Goal: Task Accomplishment & Management: Complete application form

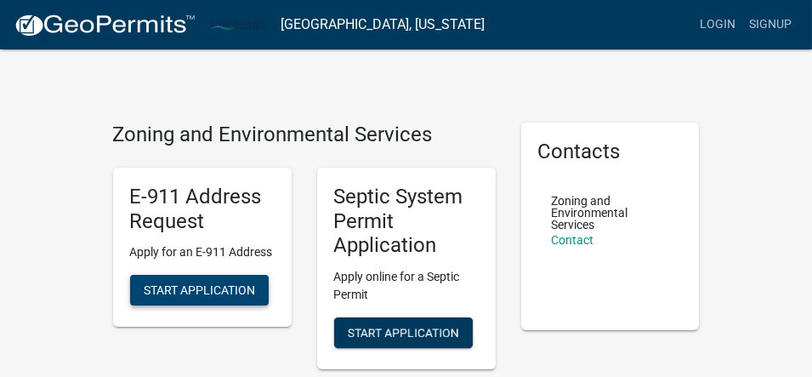
click at [224, 285] on span "Start Application" at bounding box center [199, 290] width 111 height 14
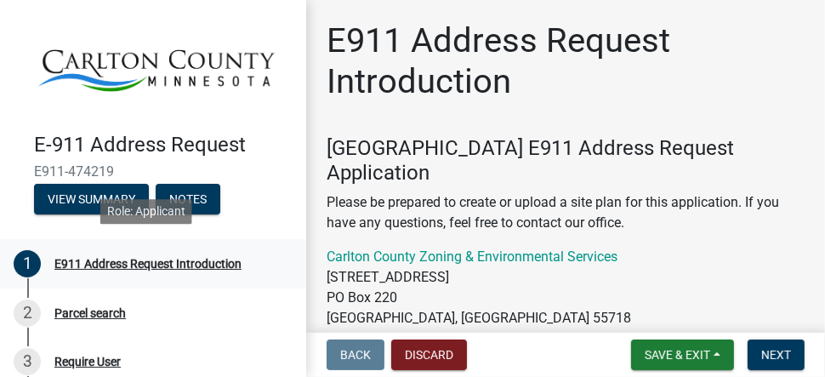
click at [114, 259] on div "E911 Address Request Introduction" at bounding box center [147, 264] width 187 height 12
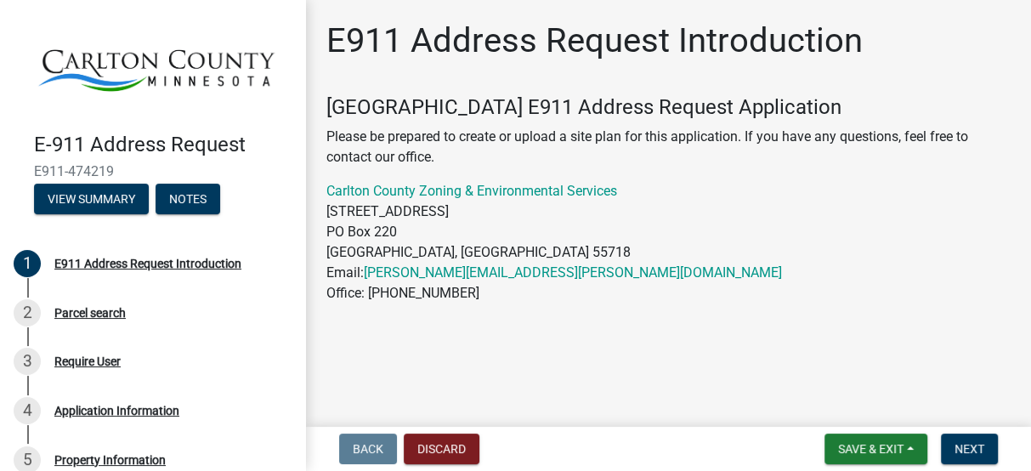
drag, startPoint x: 710, startPoint y: 2, endPoint x: 551, endPoint y: 376, distance: 406.5
click at [551, 376] on main "E911 Address Request Introduction Carlton County E911 Address Request Applicati…" at bounding box center [668, 210] width 725 height 420
click at [811, 376] on nav "Back Discard Save & Exit Save Save & Exit Next" at bounding box center [668, 449] width 725 height 44
click at [811, 376] on span "Next" at bounding box center [970, 449] width 30 height 14
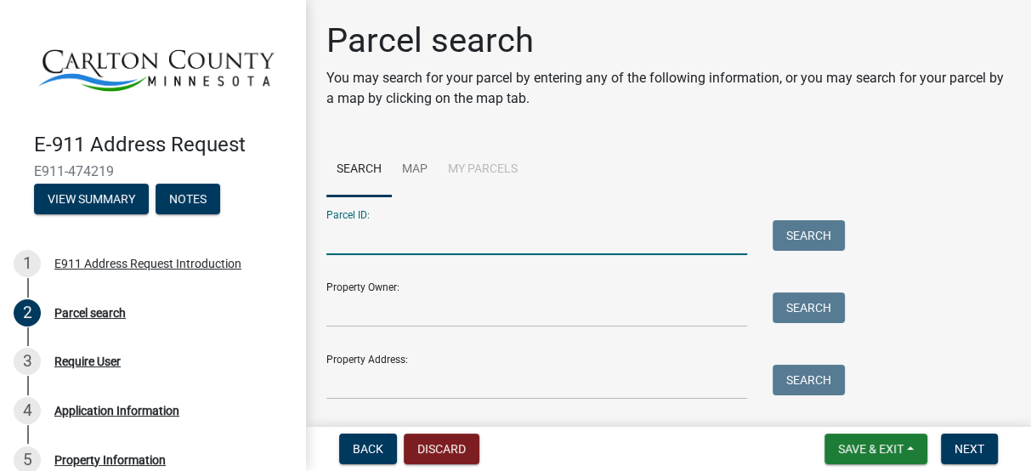
click at [417, 243] on input "Parcel ID:" at bounding box center [537, 237] width 421 height 35
type input "78-190-0140"
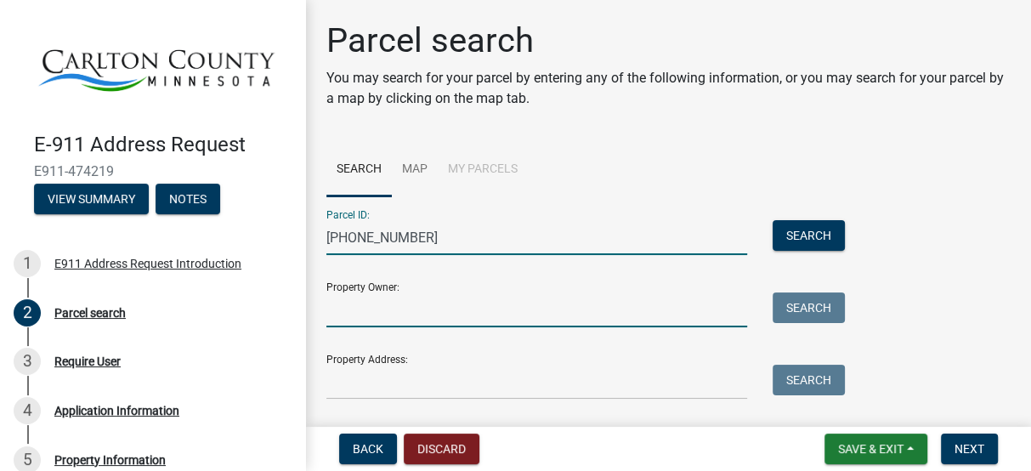
click at [406, 307] on input "Property Owner:" at bounding box center [537, 309] width 421 height 35
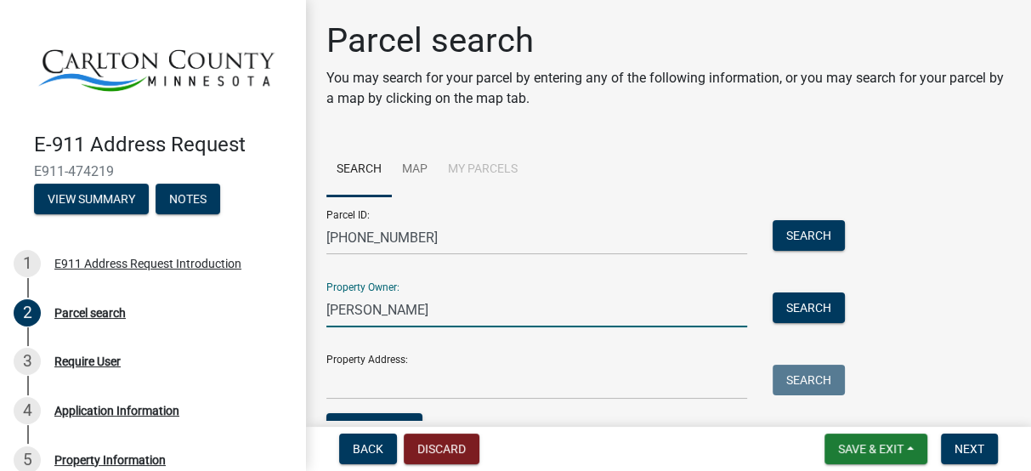
type input "Troy Persaud"
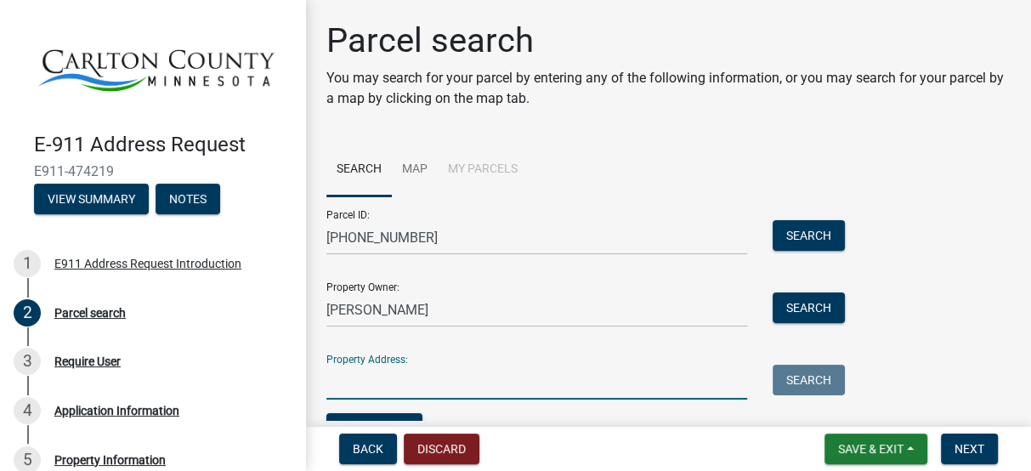
click at [377, 376] on input "Property Address:" at bounding box center [537, 382] width 421 height 35
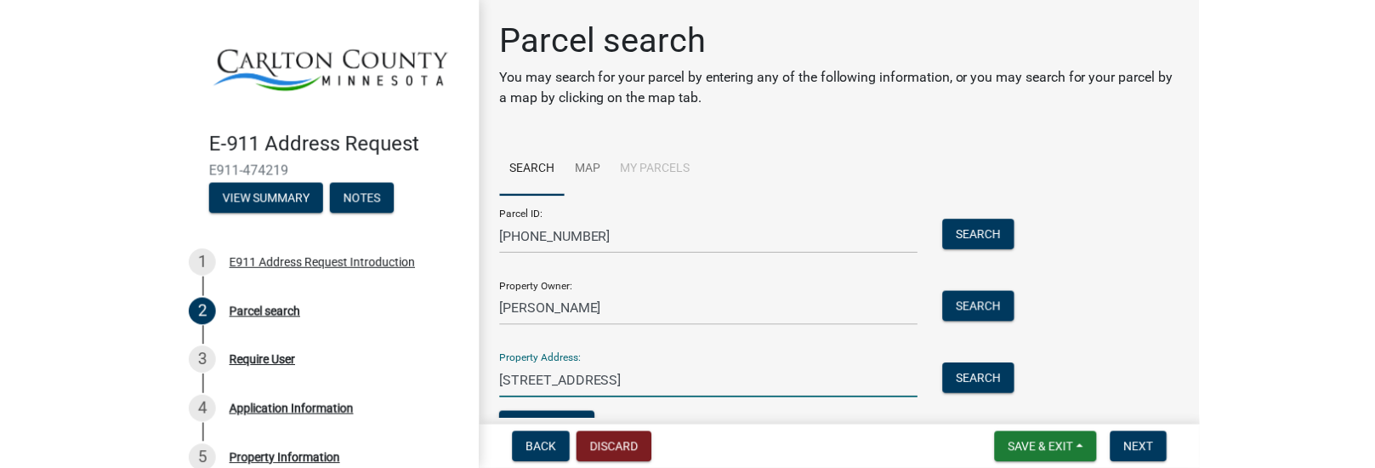
scroll to position [94, 0]
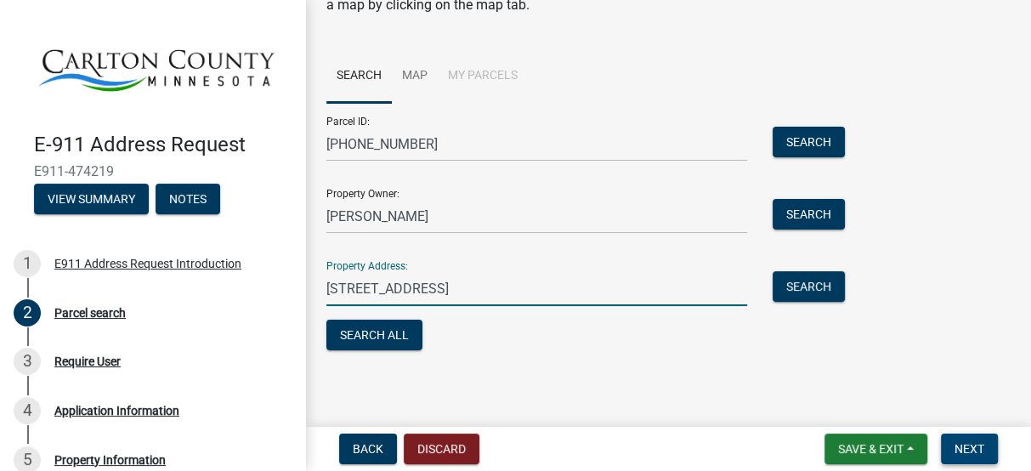
type input "27 West Riverside Road, Esko, MN 55733"
click at [811, 376] on span "Next" at bounding box center [970, 449] width 30 height 14
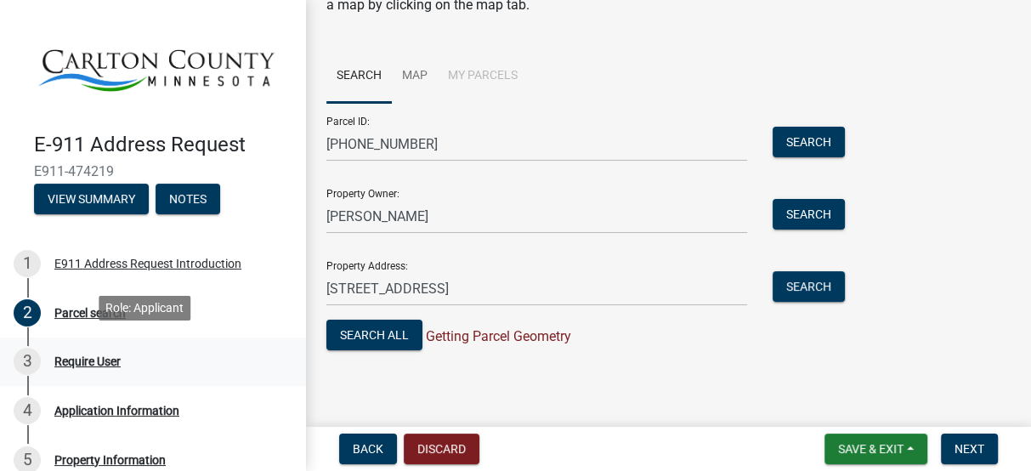
click at [82, 356] on div "Require User" at bounding box center [87, 361] width 66 height 12
click at [373, 342] on button "Search All" at bounding box center [375, 335] width 96 height 31
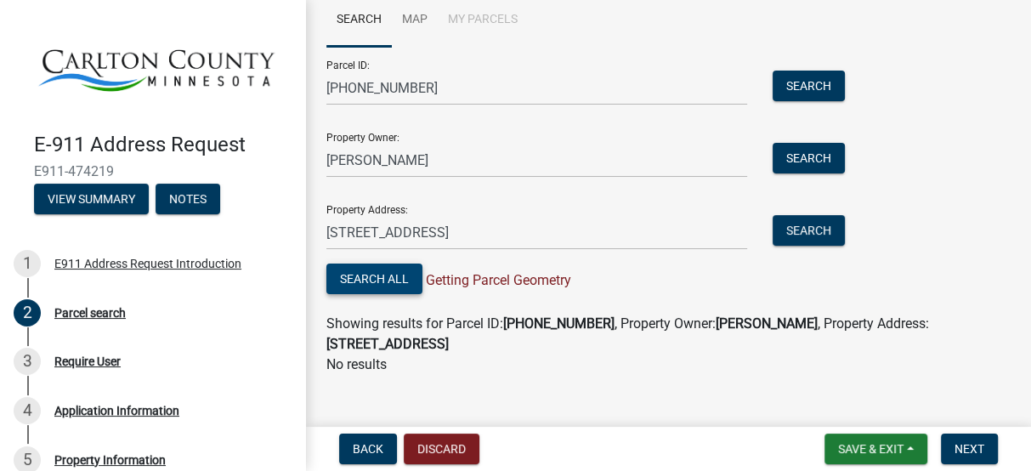
scroll to position [170, 0]
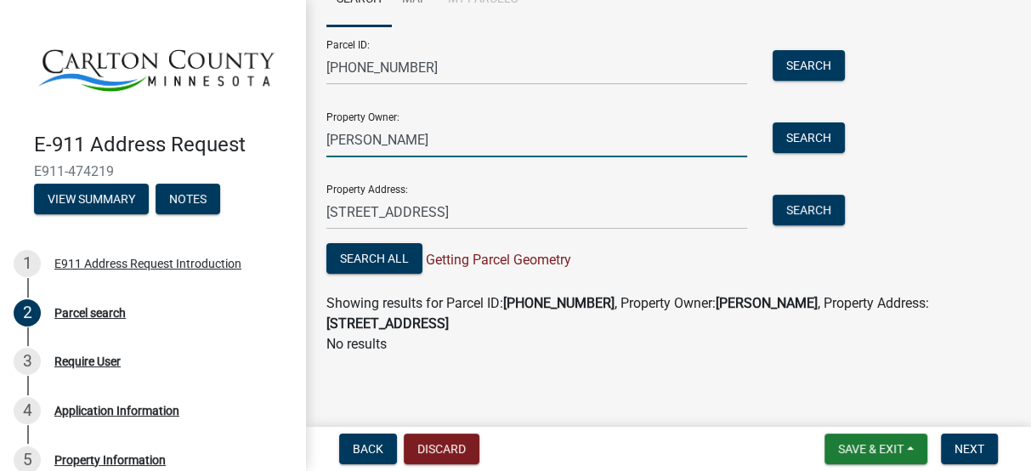
click at [410, 142] on input "Troy Persaud" at bounding box center [537, 139] width 421 height 35
type input "T"
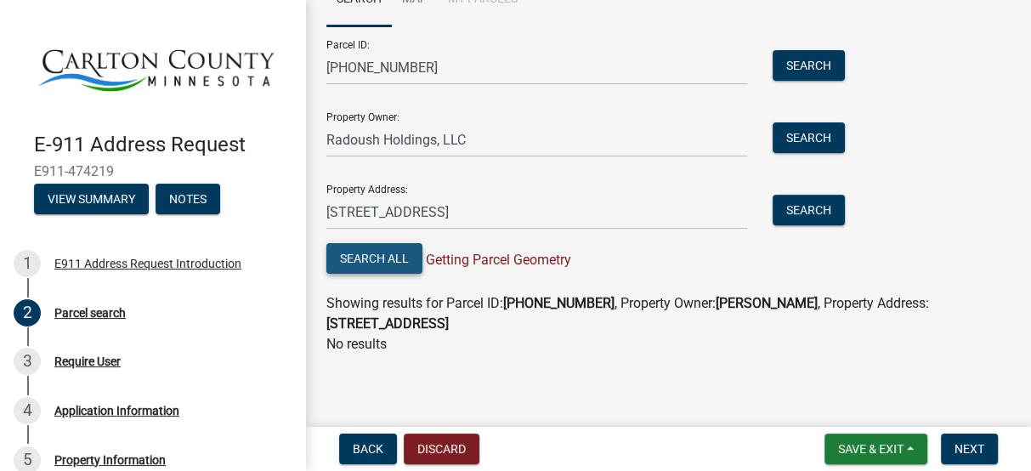
click at [371, 253] on button "Search All" at bounding box center [375, 258] width 96 height 31
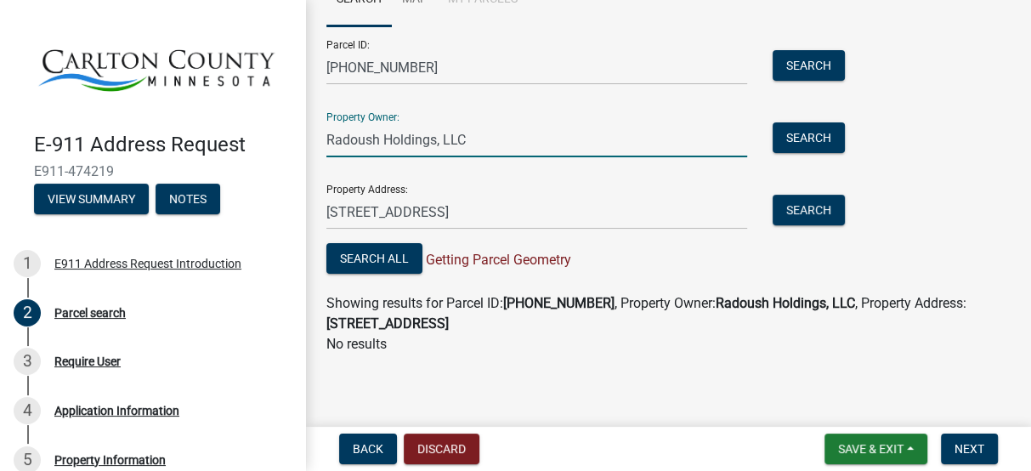
click at [467, 138] on input "Radoush Holdings, LLC" at bounding box center [537, 139] width 421 height 35
type input "R"
drag, startPoint x: 413, startPoint y: 142, endPoint x: 315, endPoint y: 145, distance: 98.7
click at [315, 145] on div "Troy Persaud" at bounding box center [537, 139] width 446 height 35
click at [373, 138] on input "Radouch" at bounding box center [537, 139] width 421 height 35
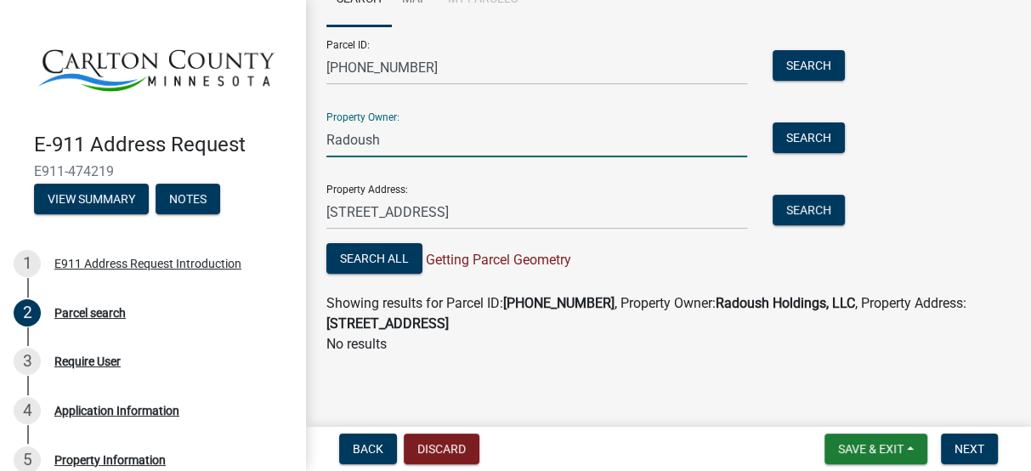
click at [395, 135] on input "Radoush" at bounding box center [537, 139] width 421 height 35
type input "Radoush Holdings LLC"
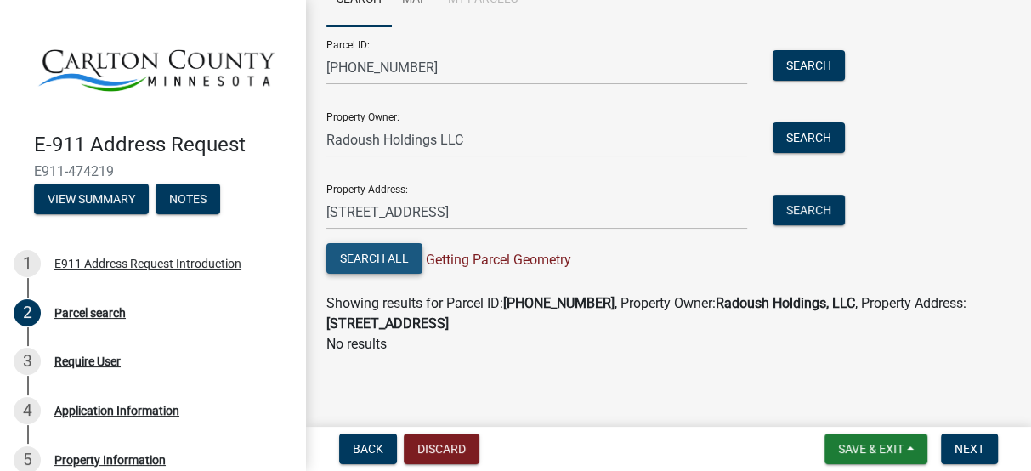
click at [381, 258] on button "Search All" at bounding box center [375, 258] width 96 height 31
click at [811, 376] on span "Next" at bounding box center [970, 449] width 30 height 14
click at [801, 56] on button "Search" at bounding box center [809, 65] width 72 height 31
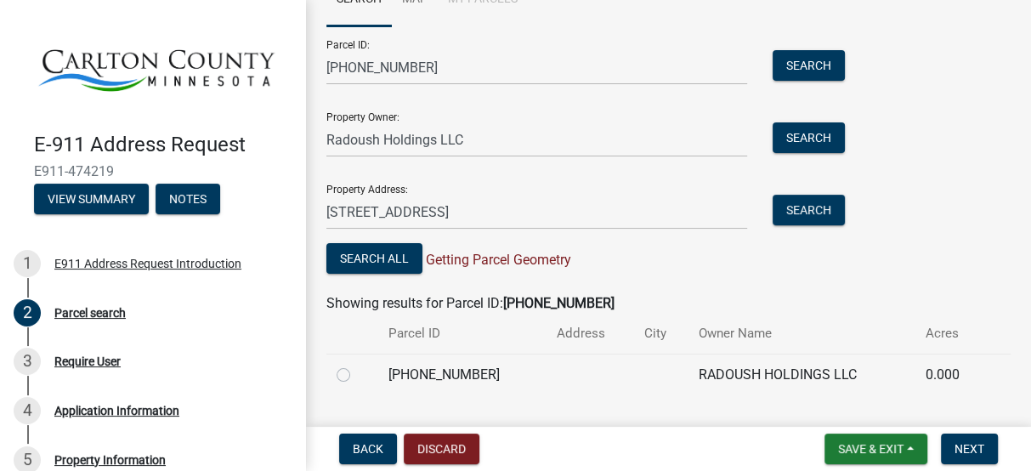
click at [357, 365] on label at bounding box center [357, 365] width 0 height 0
click at [357, 376] on input "radio" at bounding box center [362, 370] width 11 height 11
radio input "true"
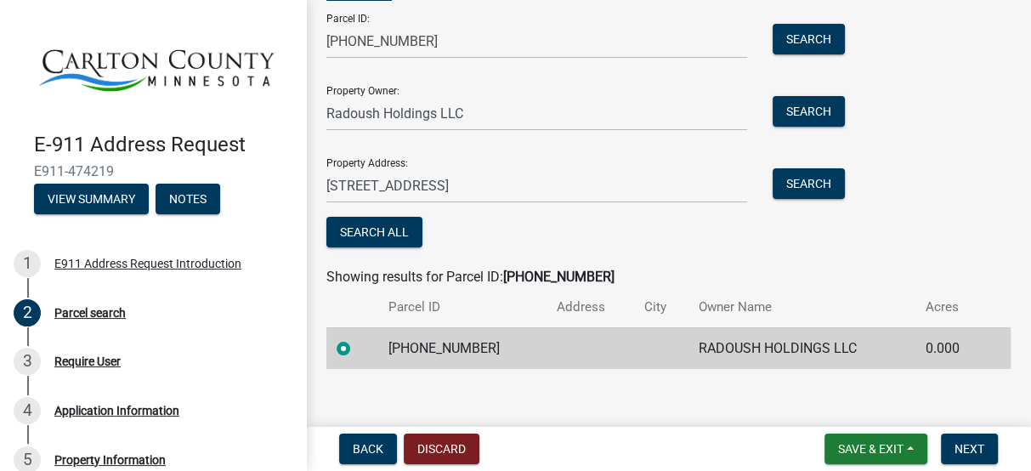
scroll to position [211, 0]
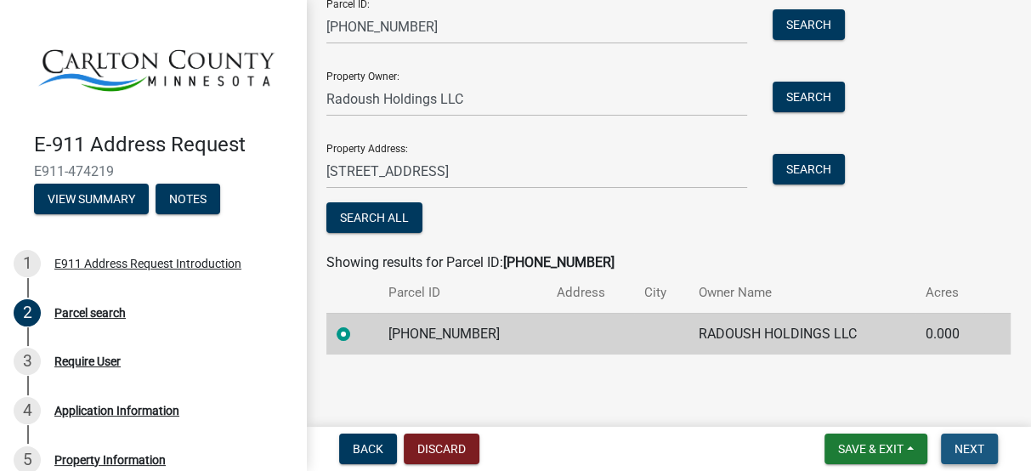
click at [811, 376] on span "Next" at bounding box center [970, 449] width 30 height 14
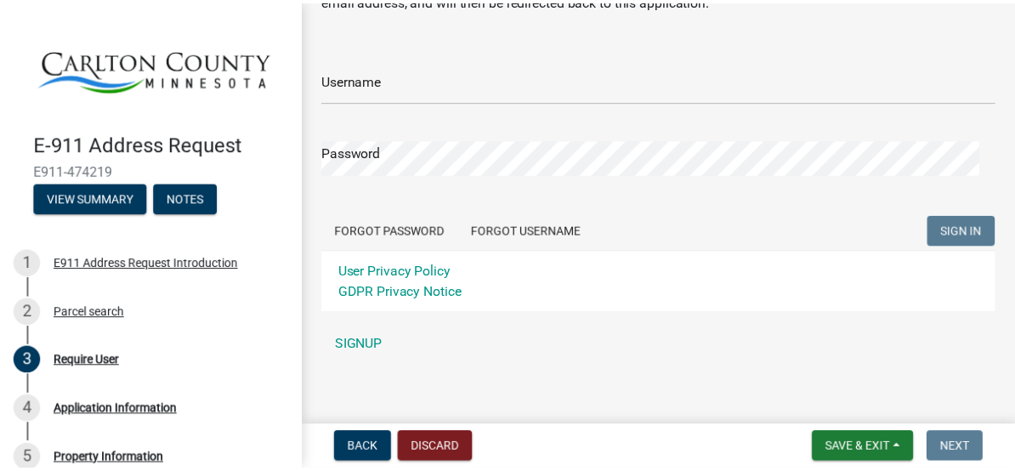
scroll to position [126, 0]
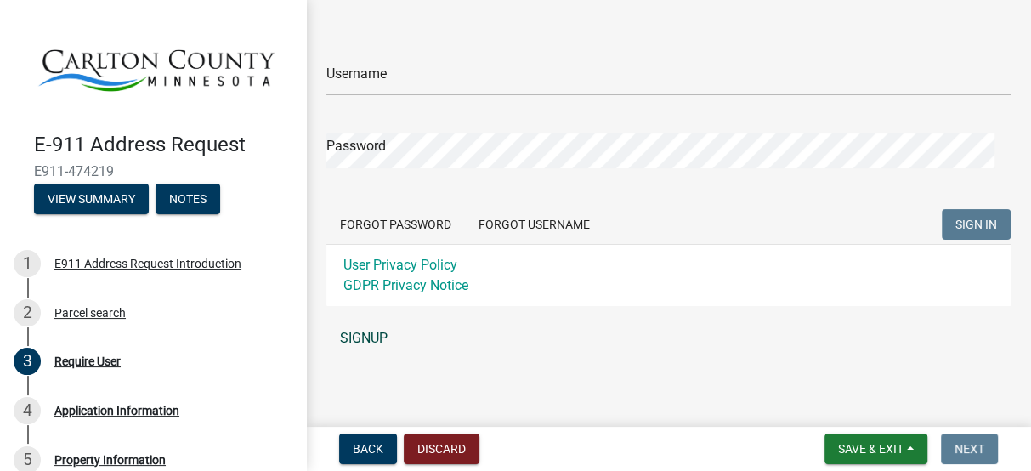
click at [363, 335] on link "SIGNUP" at bounding box center [669, 338] width 684 height 34
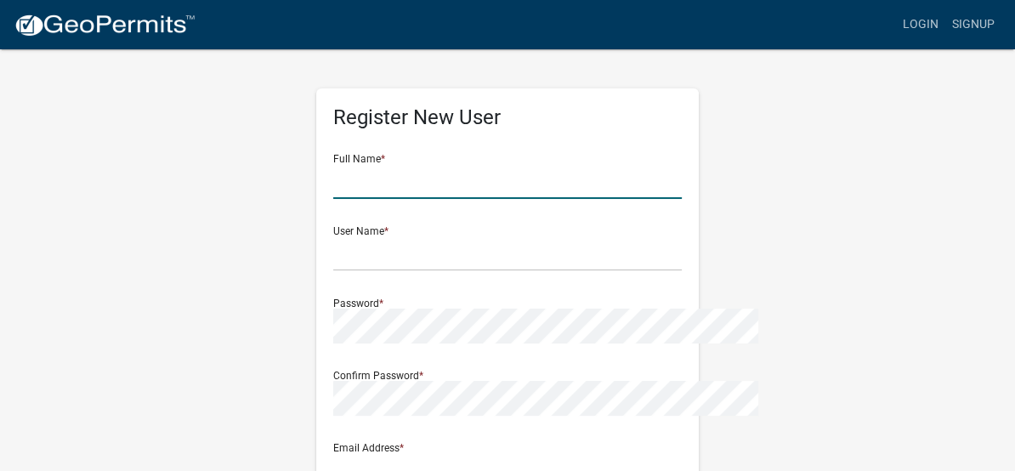
click at [343, 183] on input "text" at bounding box center [507, 181] width 349 height 35
type input "Greg Hallback"
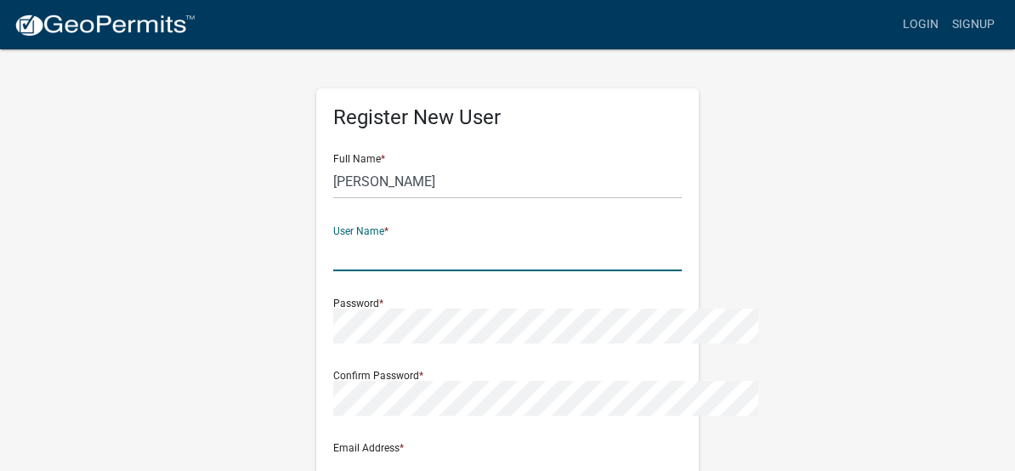
click at [358, 243] on input "text" at bounding box center [507, 253] width 349 height 35
type input "GregH"
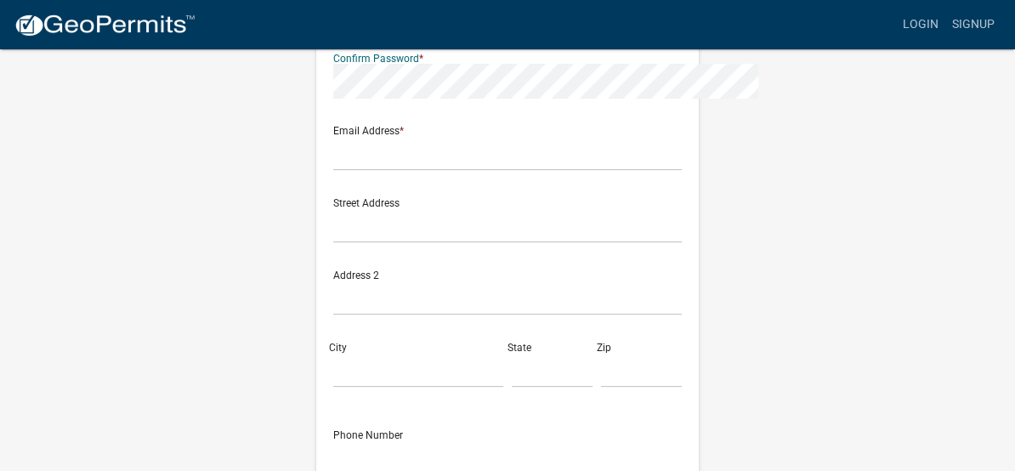
scroll to position [319, 0]
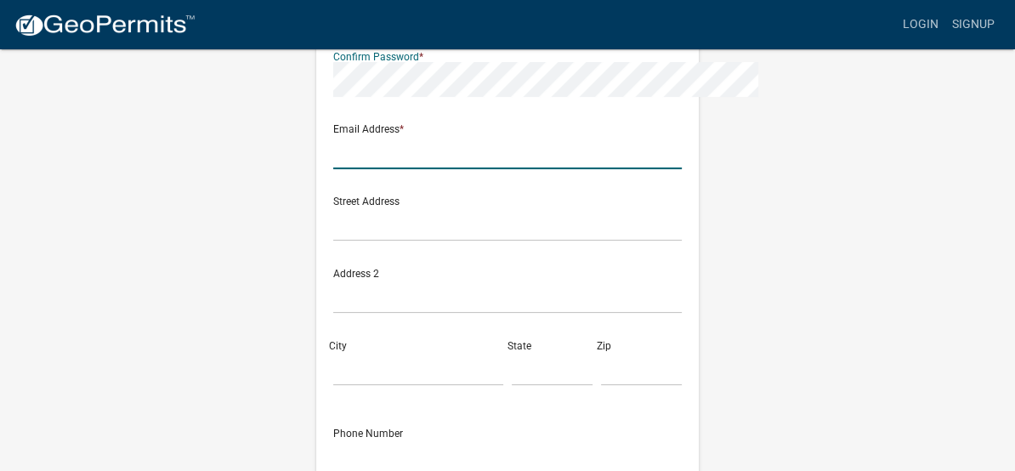
click at [375, 152] on input "text" at bounding box center [507, 151] width 349 height 35
type input "designsrvs@msn.com"
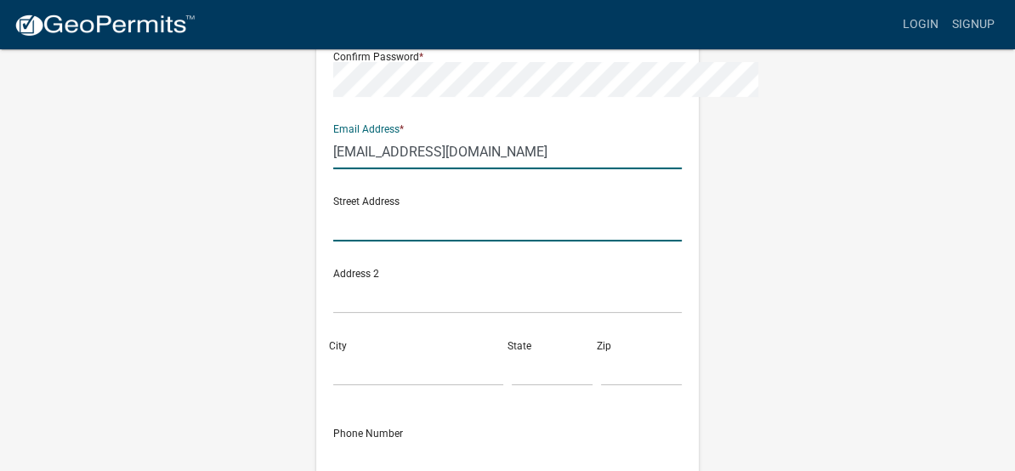
click at [371, 223] on input "text" at bounding box center [507, 224] width 349 height 35
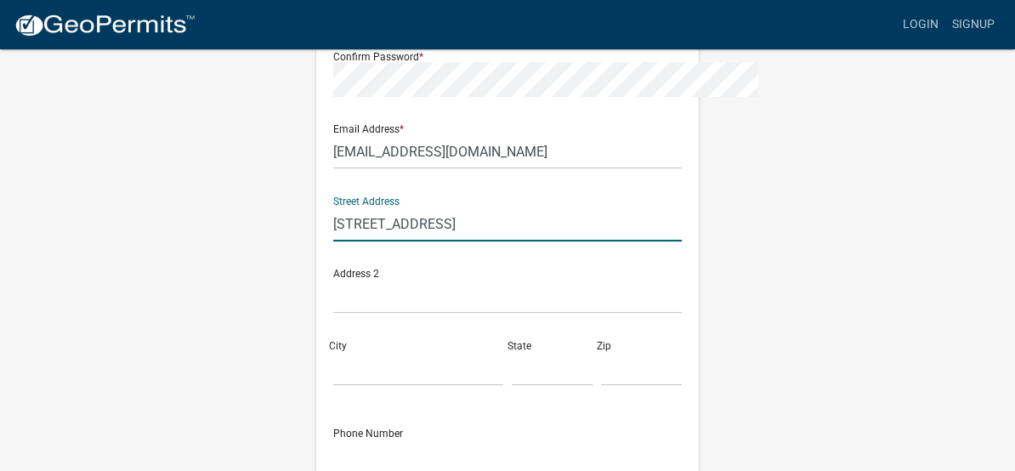
type input "903 Carlton Avenue"
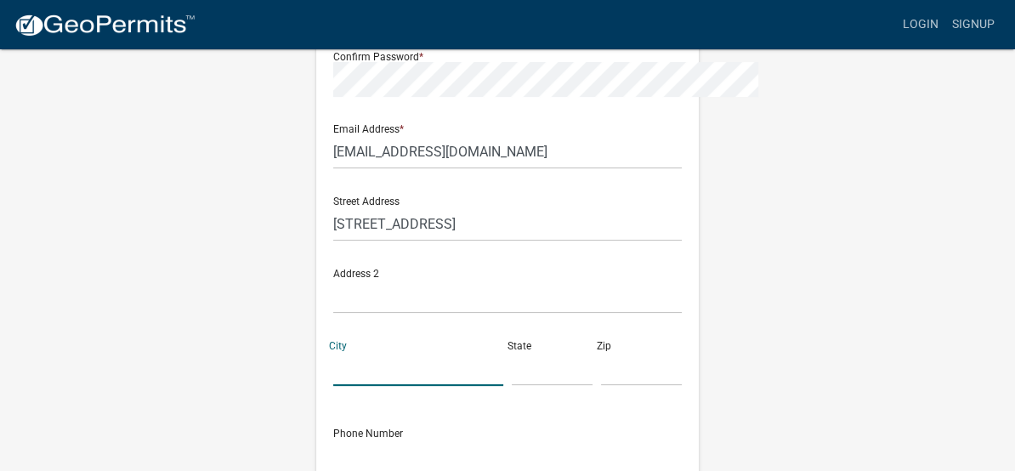
click at [366, 370] on input "City" at bounding box center [418, 368] width 170 height 35
type input "Cloquet"
click at [537, 370] on input "text" at bounding box center [552, 368] width 81 height 35
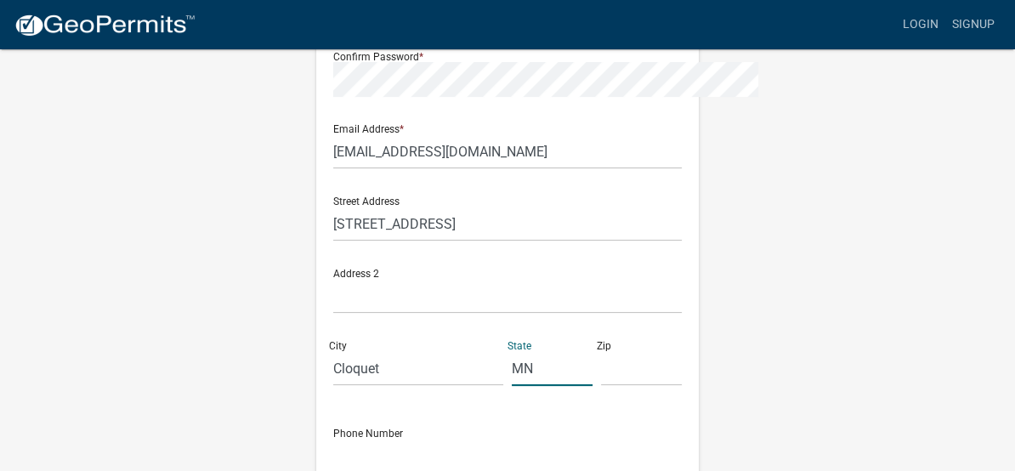
type input "MN"
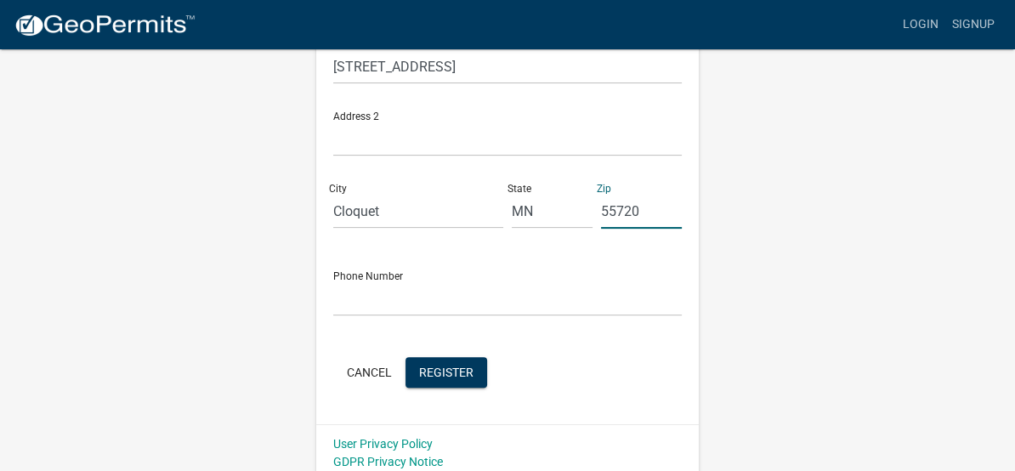
scroll to position [485, 0]
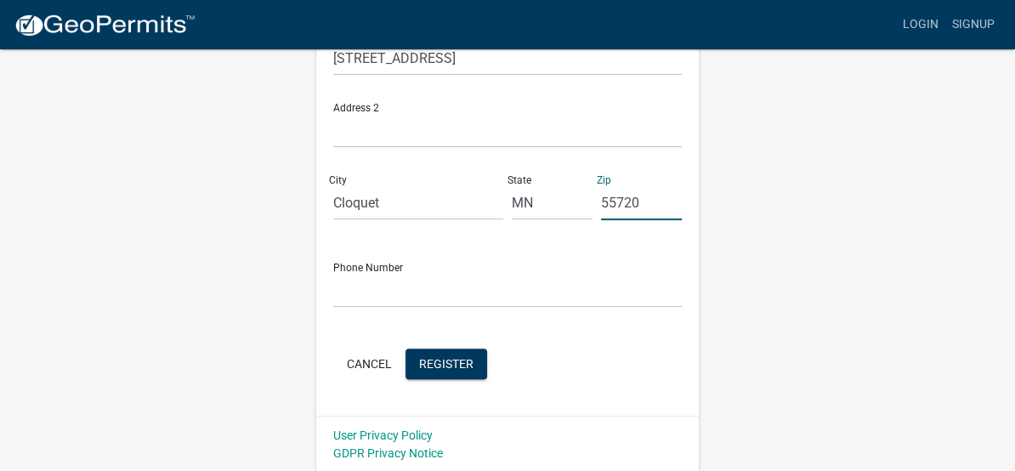
type input "55720"
click at [347, 293] on input "text" at bounding box center [507, 290] width 349 height 35
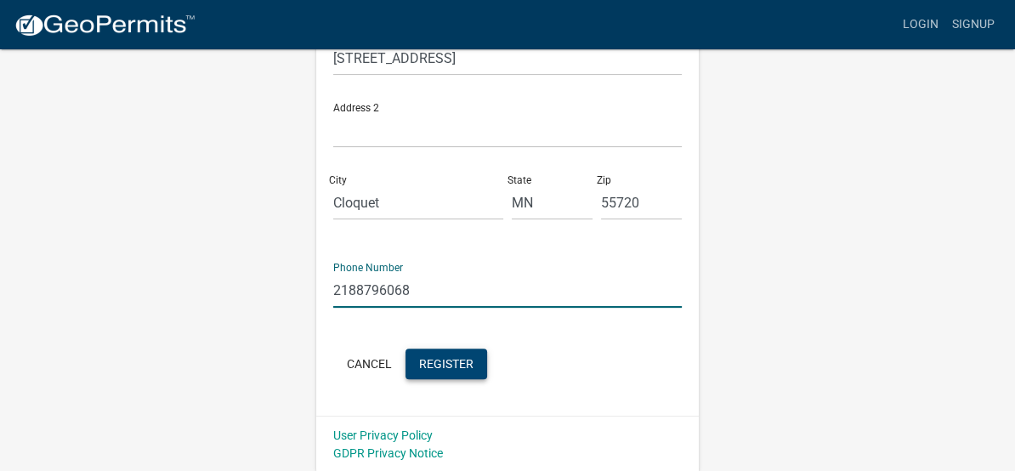
type input "2188796068"
click at [419, 361] on span "Register" at bounding box center [446, 363] width 54 height 14
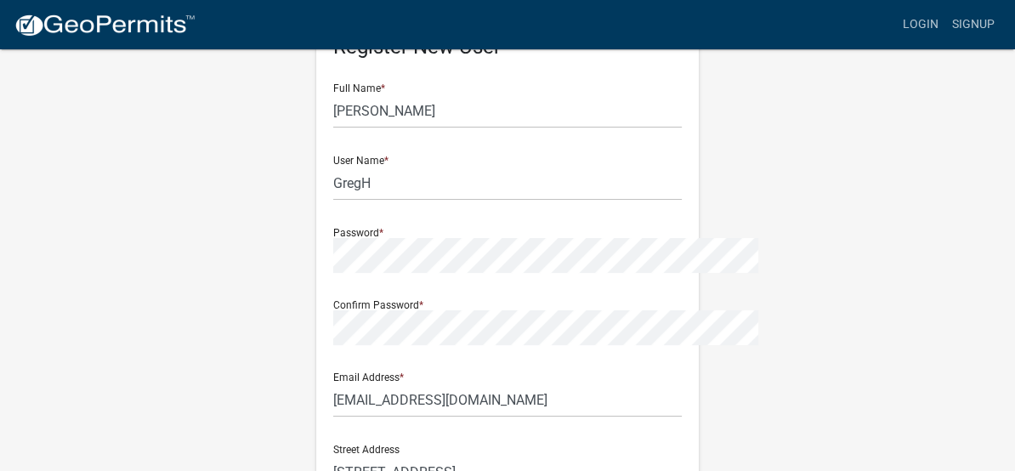
scroll to position [60, 0]
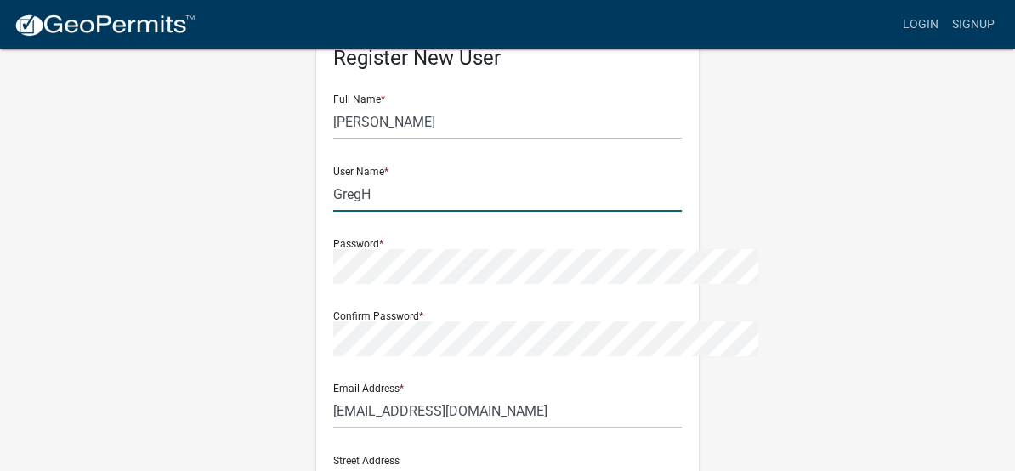
click at [338, 192] on input "GregH" at bounding box center [507, 194] width 349 height 35
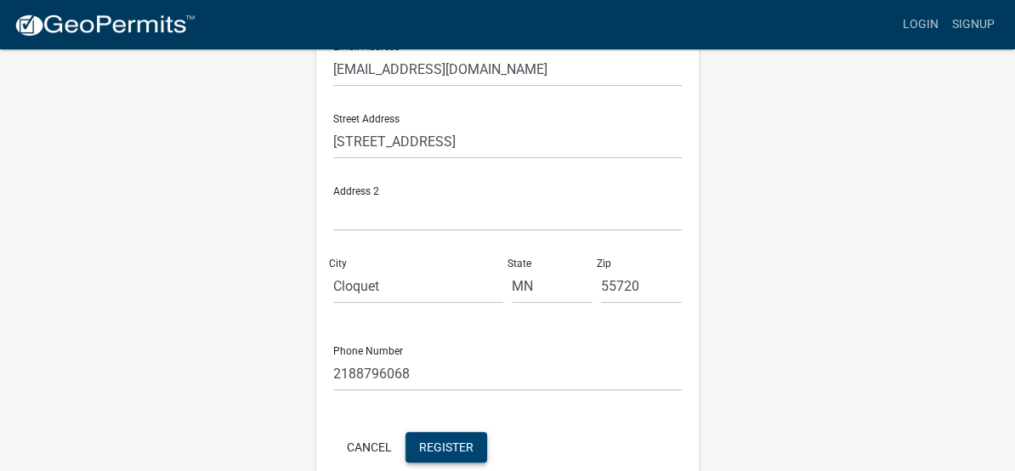
scroll to position [485, 0]
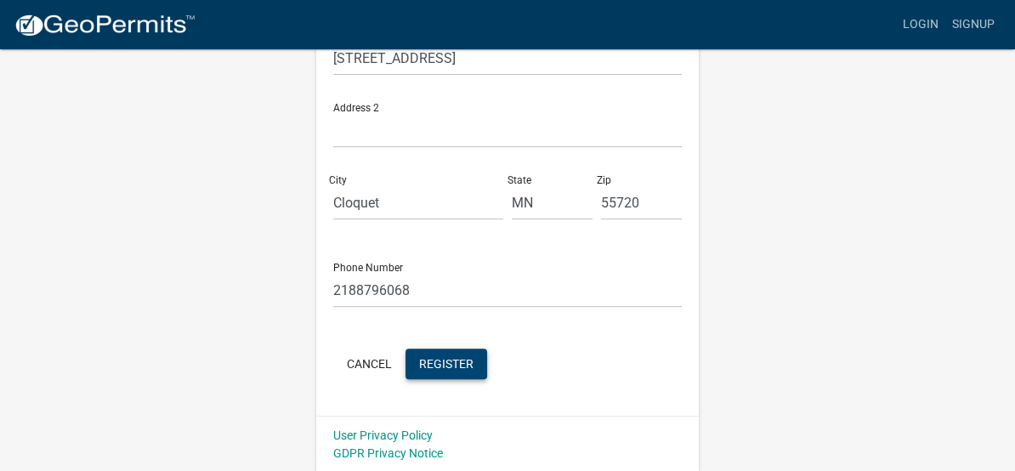
type input "GregHH"
click at [419, 361] on span "Register" at bounding box center [446, 363] width 54 height 14
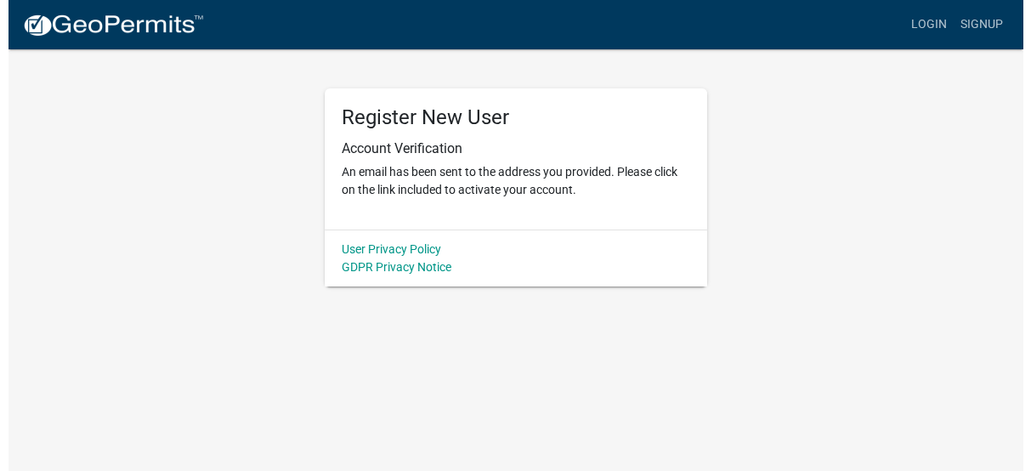
scroll to position [0, 0]
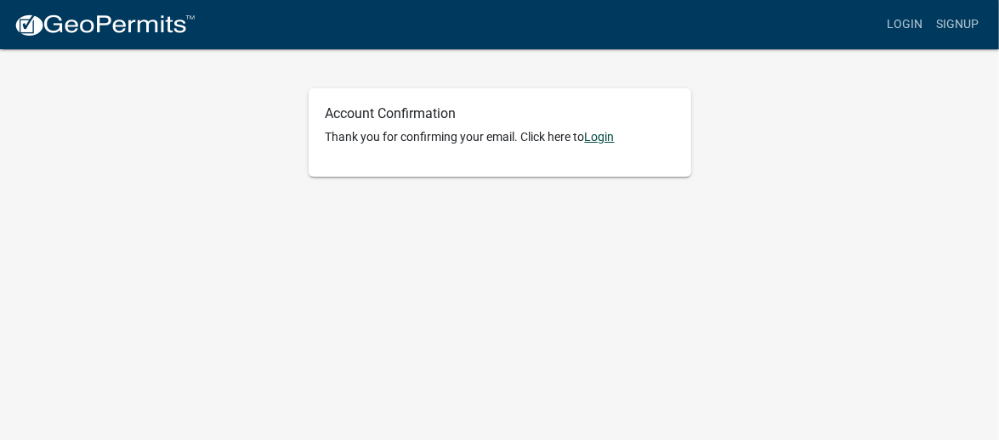
click at [606, 139] on link "Login" at bounding box center [600, 137] width 30 height 14
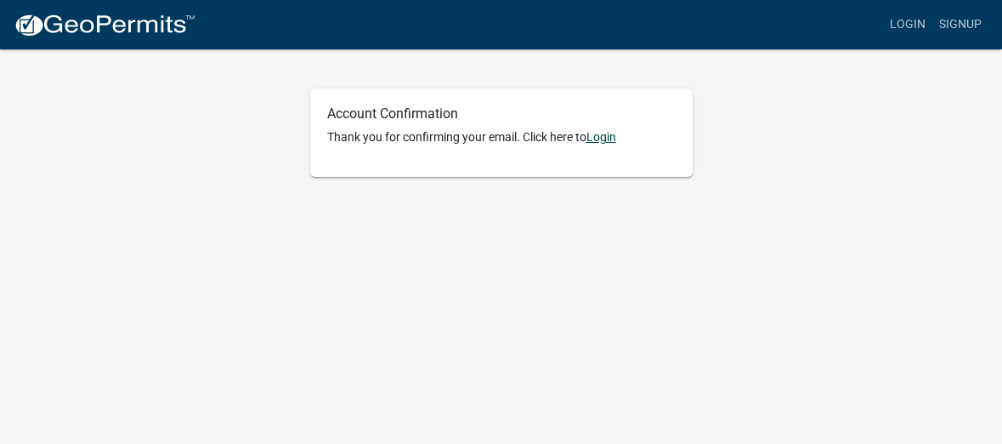
click at [603, 141] on link "Login" at bounding box center [602, 137] width 30 height 14
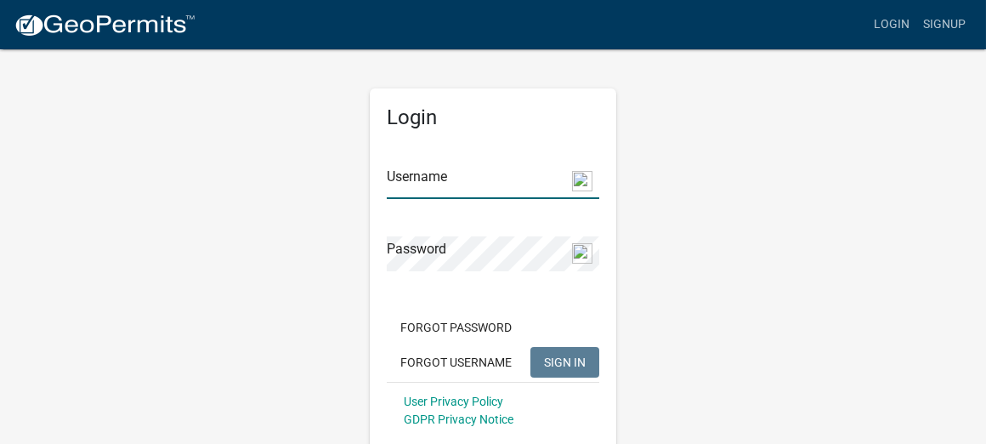
click at [440, 196] on input "Username" at bounding box center [493, 181] width 213 height 35
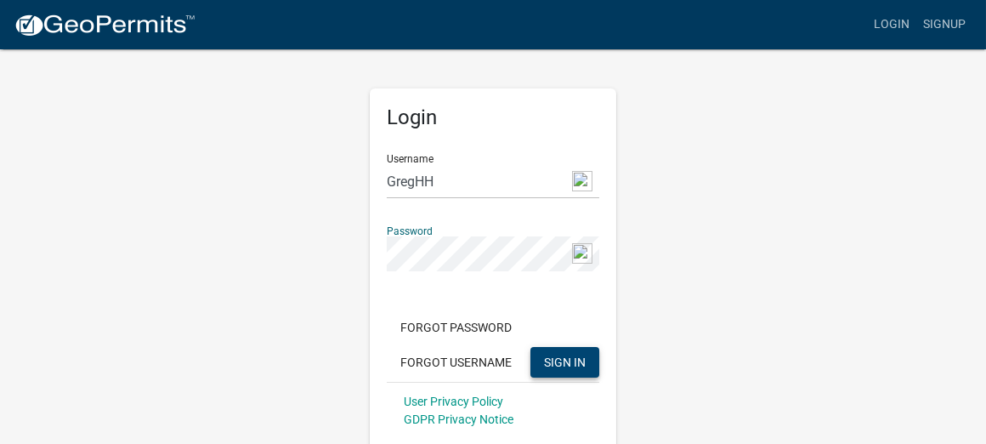
click at [571, 354] on button "SIGN IN" at bounding box center [565, 362] width 69 height 31
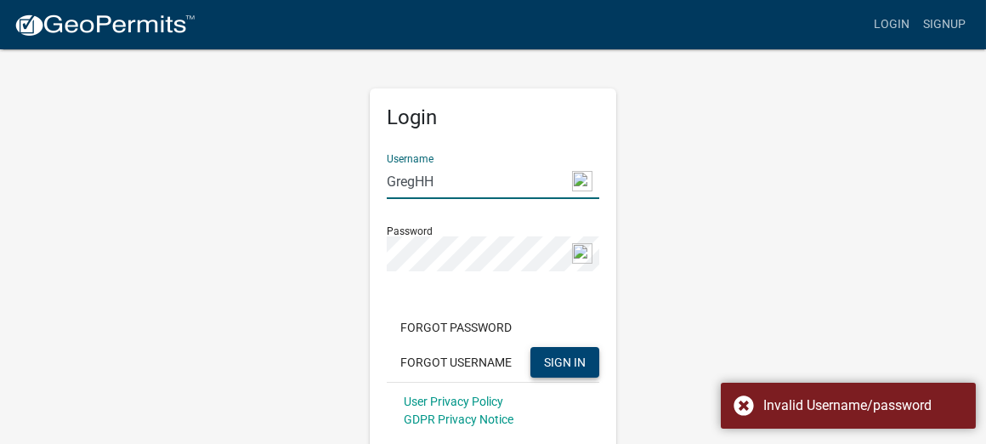
click at [444, 176] on input "GregHH" at bounding box center [493, 181] width 213 height 35
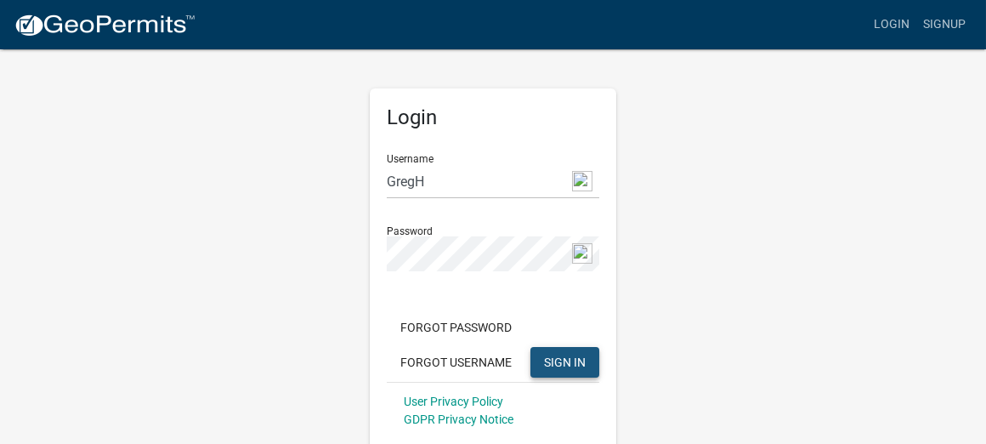
click at [564, 350] on button "SIGN IN" at bounding box center [565, 362] width 69 height 31
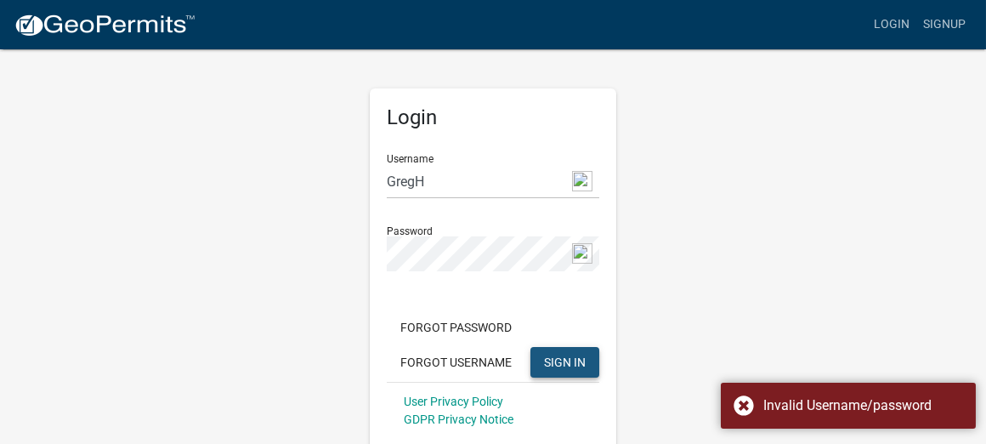
click at [564, 358] on span "SIGN IN" at bounding box center [565, 362] width 42 height 14
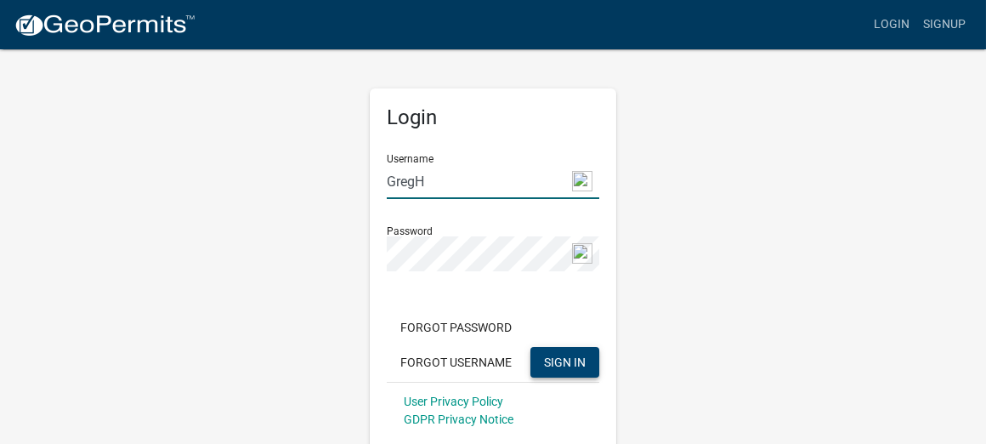
click at [424, 179] on input "GregH" at bounding box center [493, 181] width 213 height 35
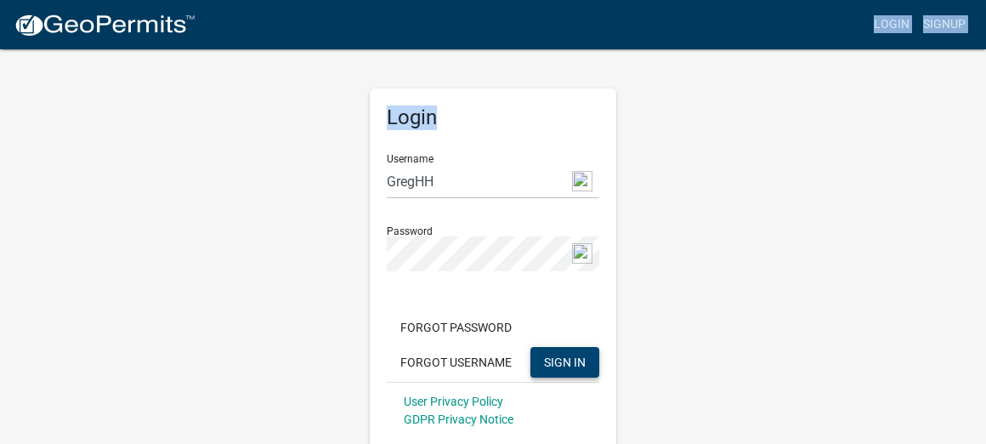
drag, startPoint x: 522, startPoint y: 9, endPoint x: 463, endPoint y: -55, distance: 87.3
click at [463, 0] on html "Internet Explorer does NOT work with GeoPermits. Get a new browser for more sec…" at bounding box center [493, 222] width 986 height 444
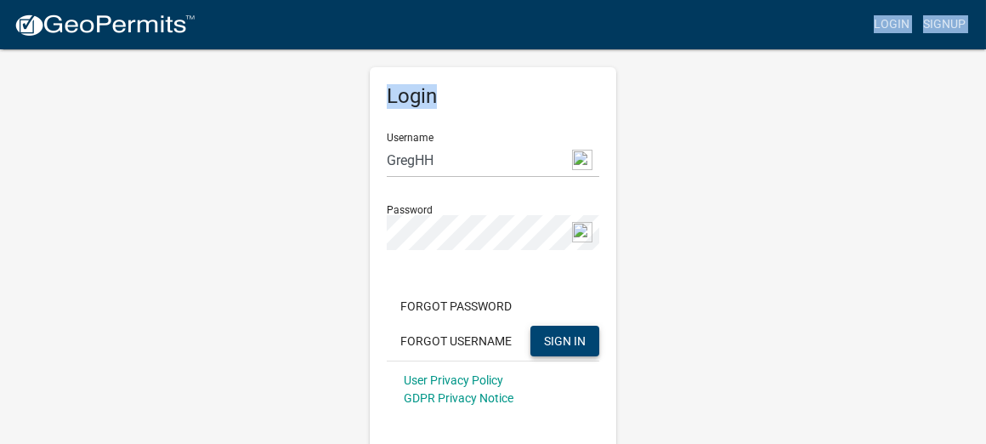
scroll to position [27, 0]
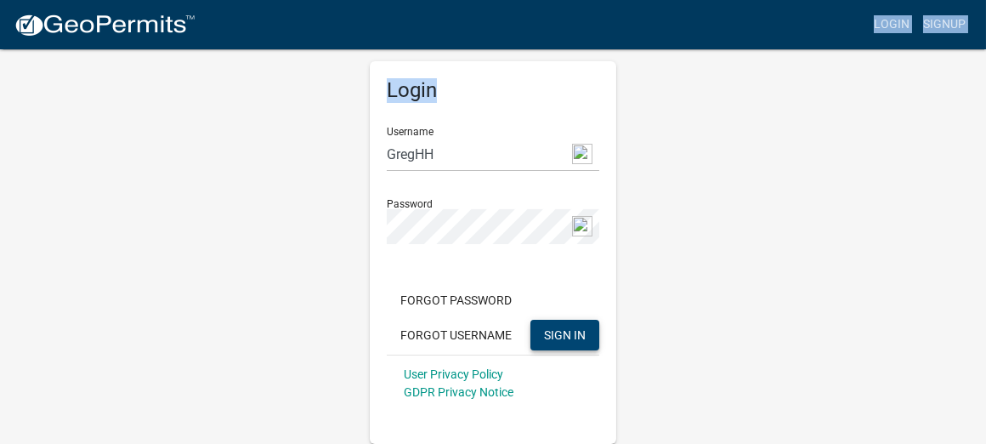
click at [410, 90] on h5 "Login" at bounding box center [493, 90] width 213 height 25
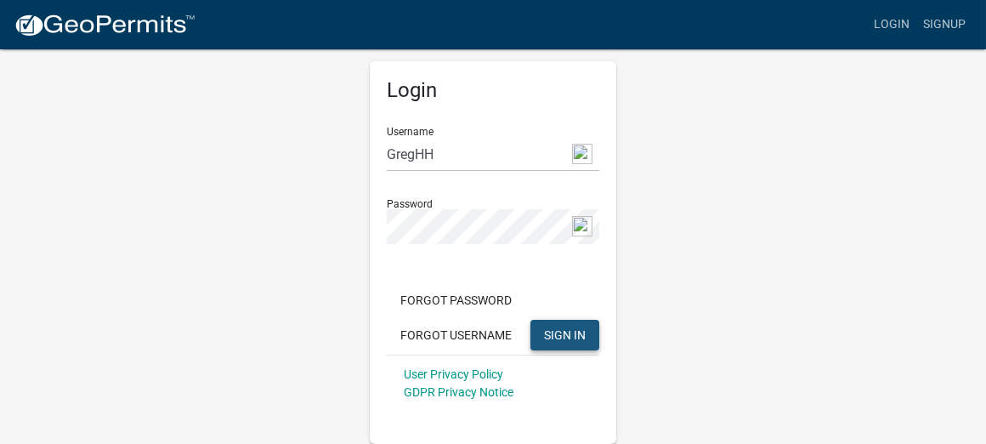
click at [572, 337] on span "SIGN IN" at bounding box center [565, 334] width 42 height 14
click at [582, 148] on img at bounding box center [582, 154] width 20 height 20
click at [443, 143] on input "GregHH" at bounding box center [493, 154] width 213 height 35
click at [427, 150] on input "GregH" at bounding box center [493, 154] width 213 height 35
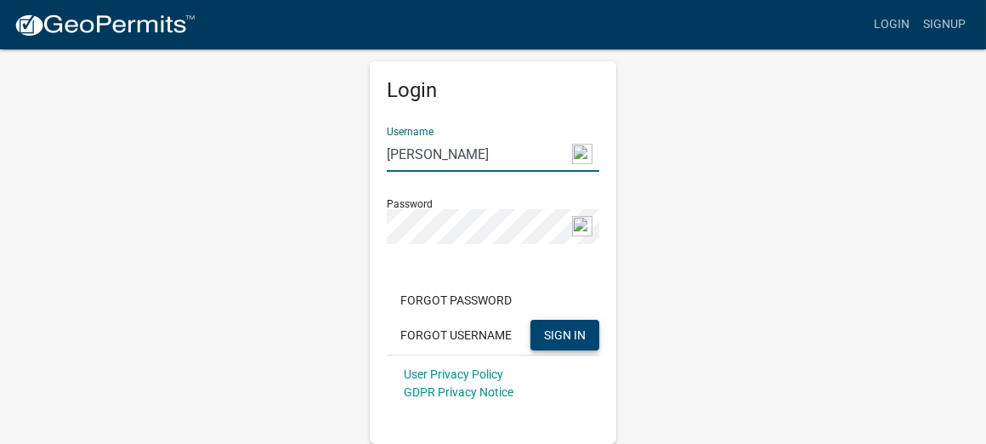
click at [570, 332] on span "SIGN IN" at bounding box center [565, 334] width 42 height 14
click at [478, 148] on input "Greg Hallback" at bounding box center [493, 154] width 213 height 35
type input "[PERSON_NAME]"
click at [457, 334] on button "Forgot Username" at bounding box center [456, 335] width 139 height 31
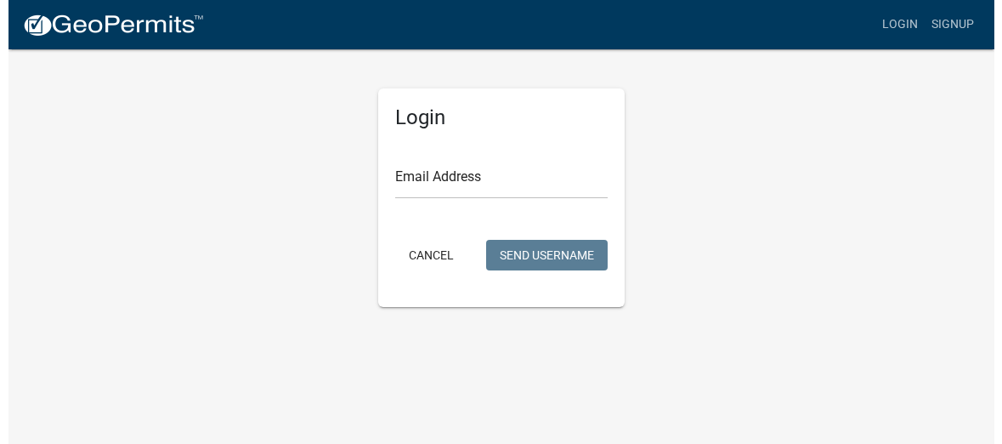
scroll to position [0, 0]
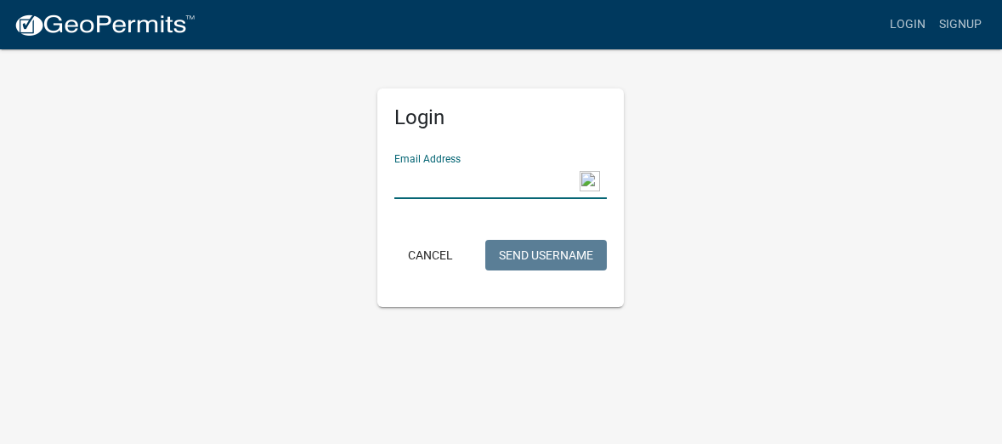
click at [502, 176] on input "Email Address" at bounding box center [501, 181] width 213 height 35
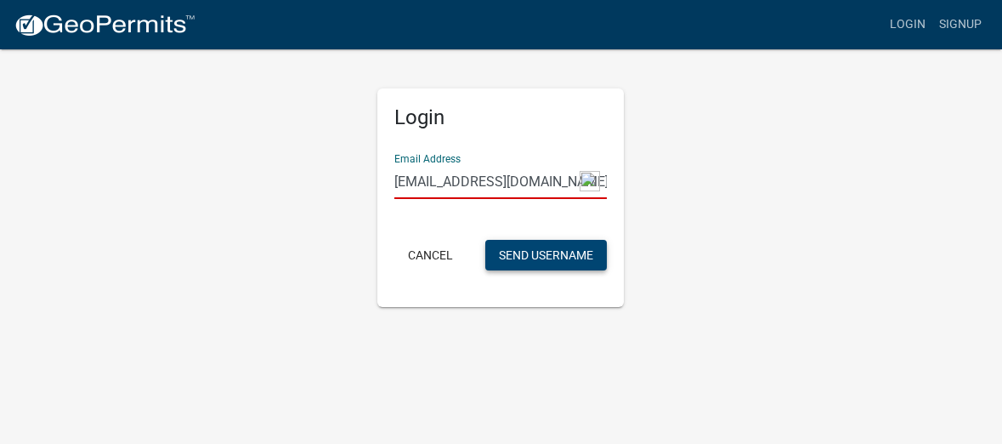
type input "designsrvs@msn.com"
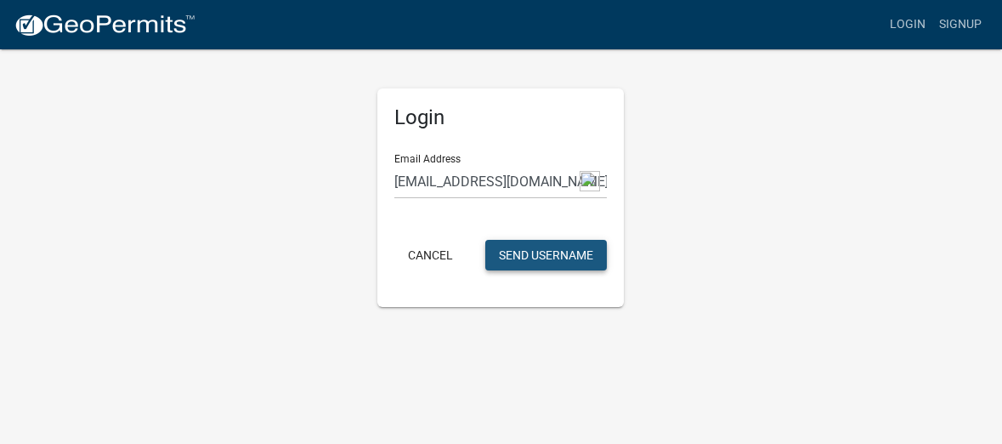
click at [542, 250] on button "Send Username" at bounding box center [547, 255] width 122 height 31
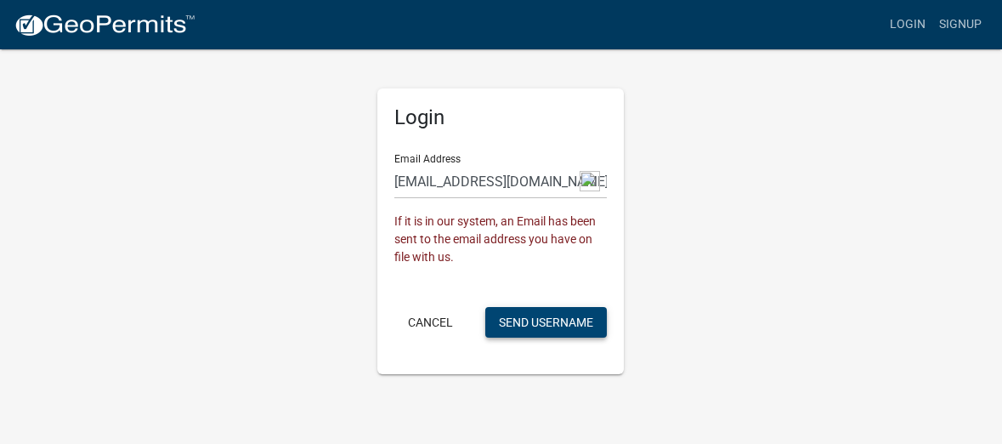
click at [541, 324] on button "Send Username" at bounding box center [547, 322] width 122 height 31
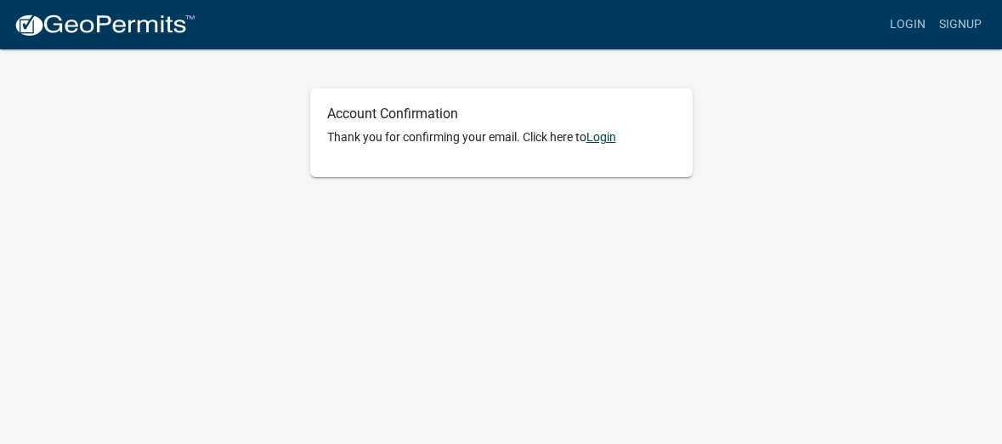
click at [607, 134] on link "Login" at bounding box center [602, 137] width 30 height 14
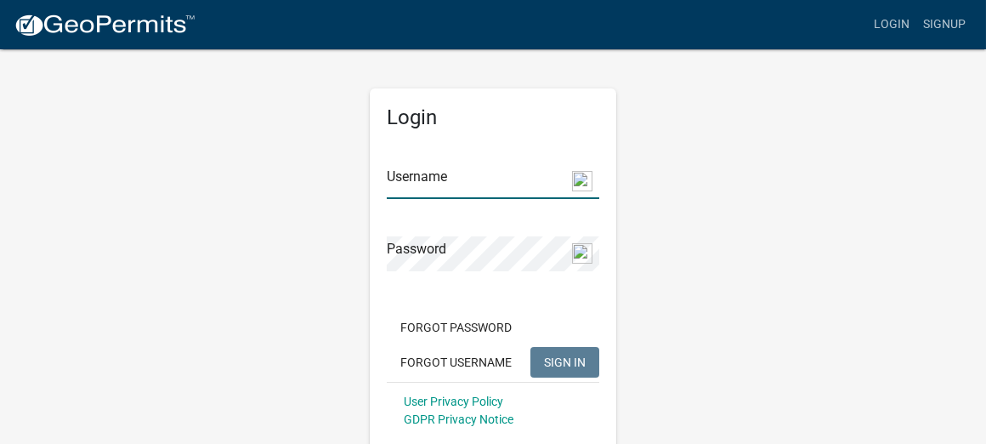
click at [424, 193] on input "Username" at bounding box center [493, 181] width 213 height 35
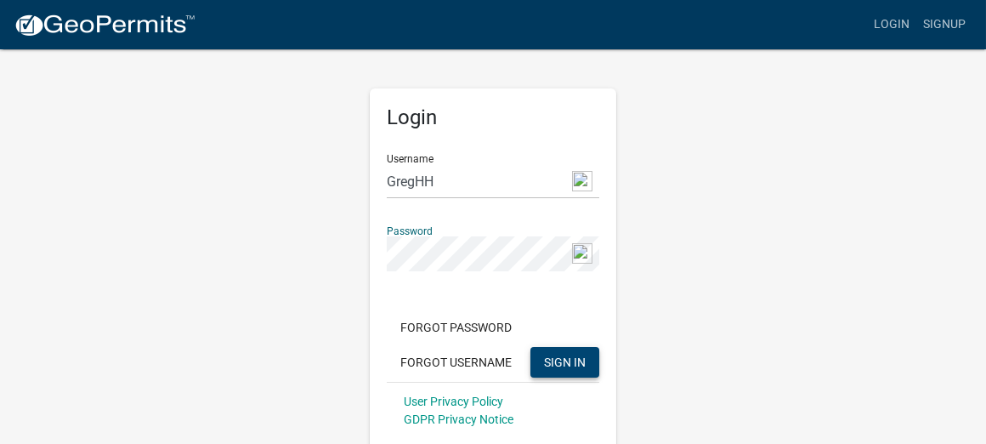
click at [561, 362] on span "SIGN IN" at bounding box center [565, 362] width 42 height 14
click at [560, 361] on span "SIGN IN" at bounding box center [565, 362] width 42 height 14
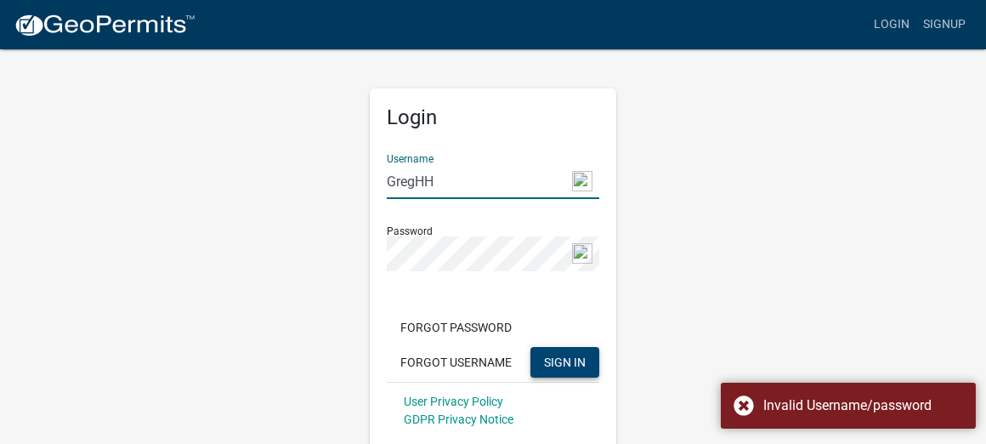
click at [440, 181] on input "GregHH" at bounding box center [493, 181] width 213 height 35
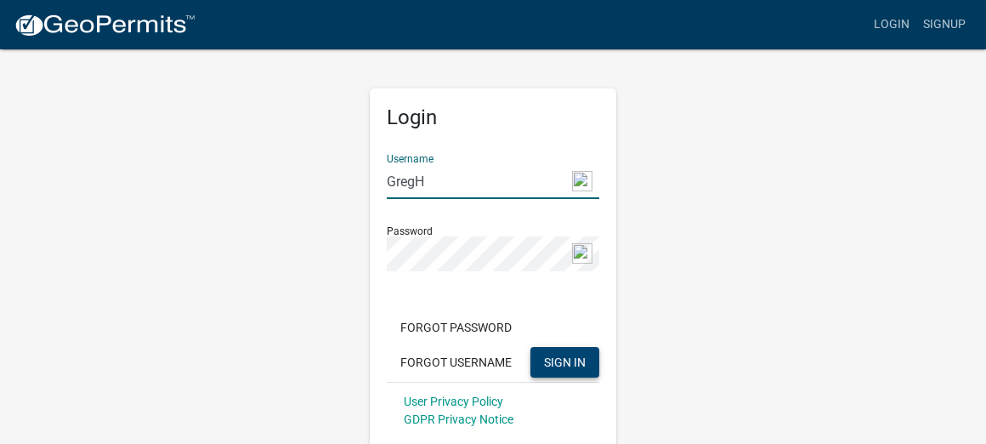
type input "GregH"
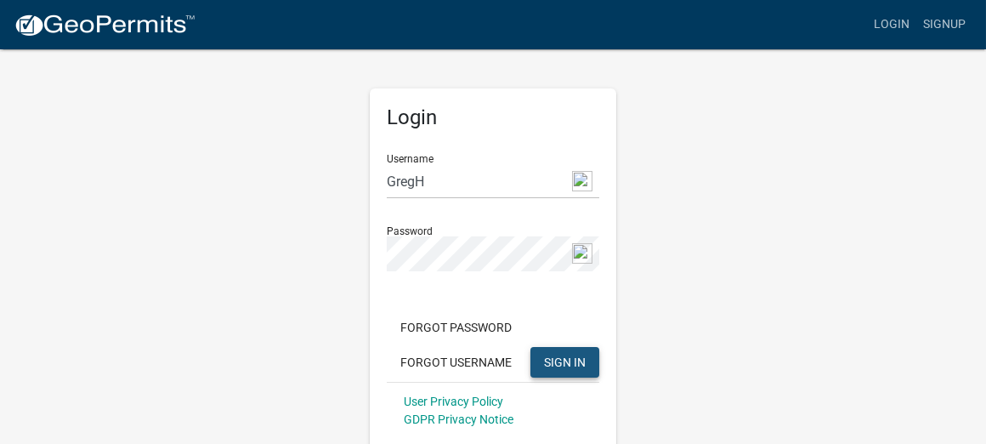
click at [572, 356] on span "SIGN IN" at bounding box center [565, 362] width 42 height 14
click at [941, 20] on link "Signup" at bounding box center [945, 25] width 56 height 32
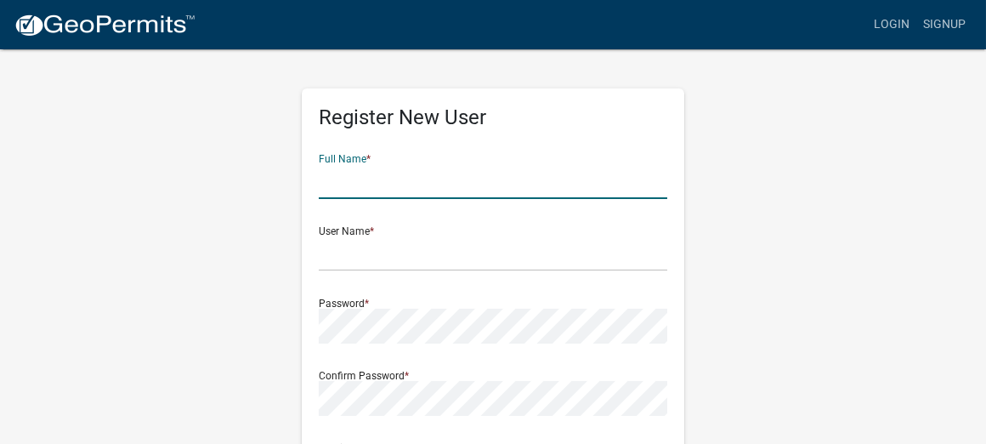
click at [364, 184] on input "text" at bounding box center [493, 181] width 349 height 35
type input "Greg Hallback"
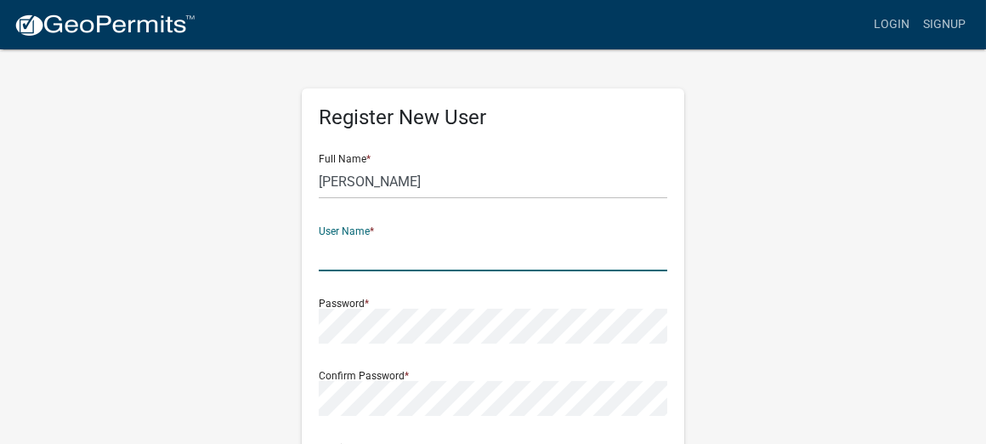
click at [367, 252] on input "text" at bounding box center [493, 253] width 349 height 35
type input "GregHHH"
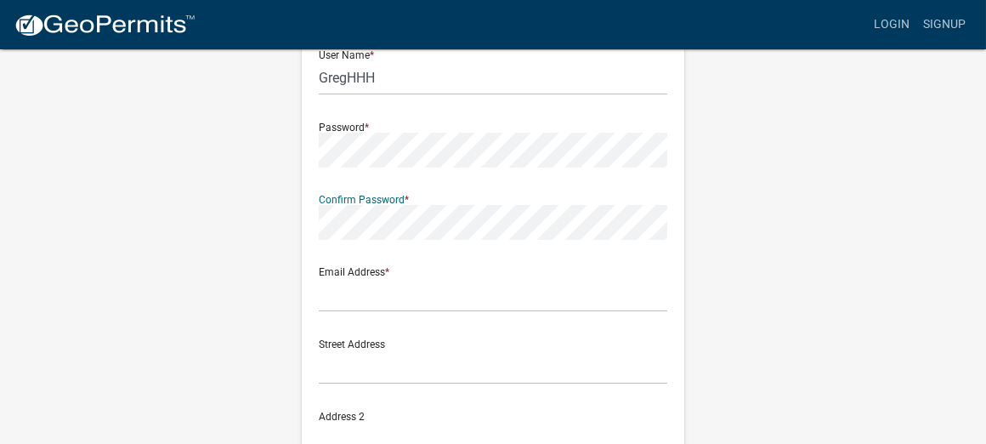
scroll to position [212, 0]
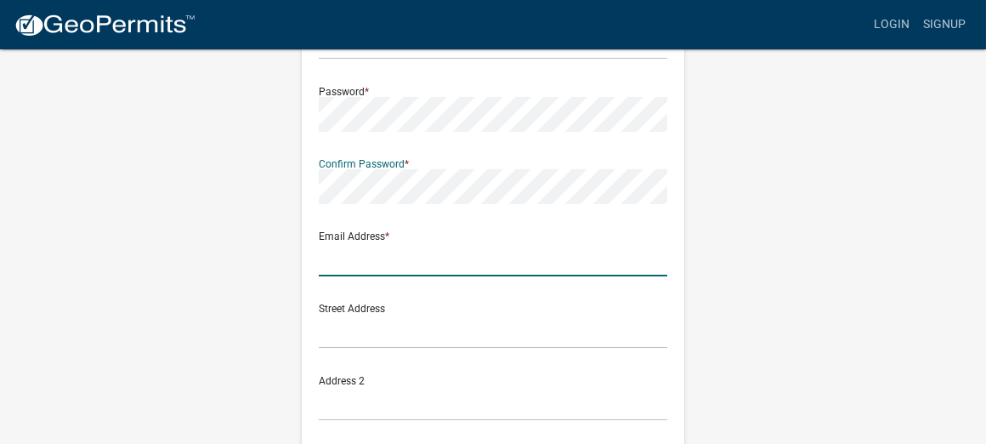
click at [369, 260] on input "text" at bounding box center [493, 258] width 349 height 35
type input "designsrvs@msn.com"
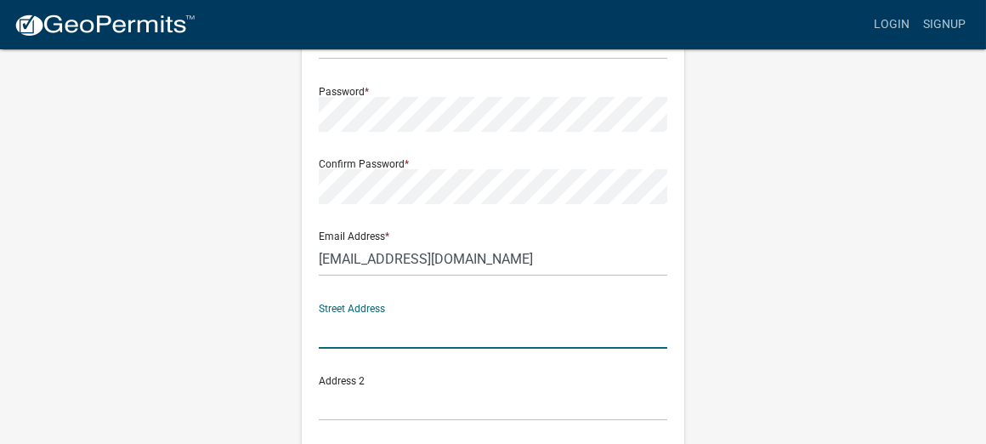
click at [383, 331] on input "text" at bounding box center [493, 331] width 349 height 35
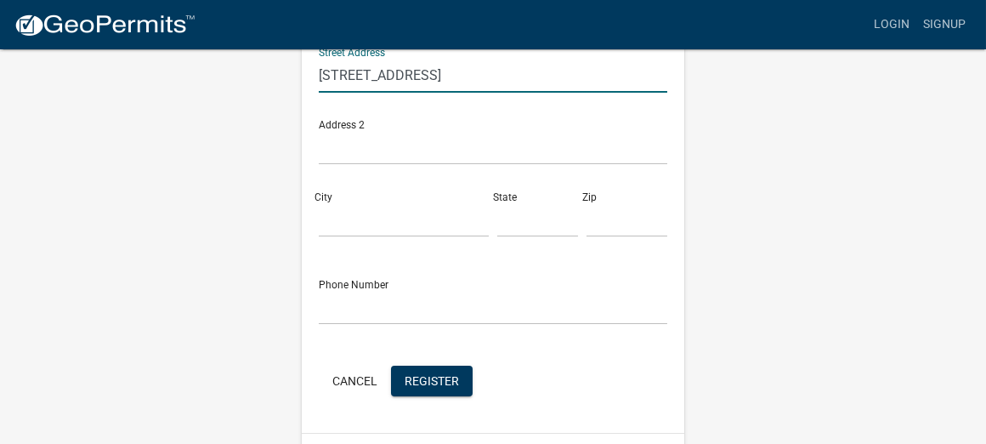
scroll to position [513, 0]
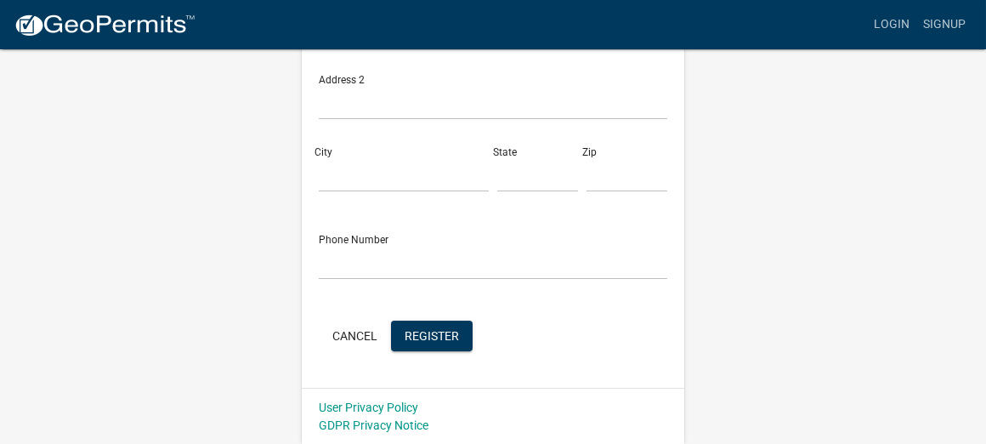
type input "903 Carlton Avenue"
click at [378, 168] on input "City" at bounding box center [404, 174] width 170 height 35
type input "Cloquet"
type input "MN"
type input "55720"
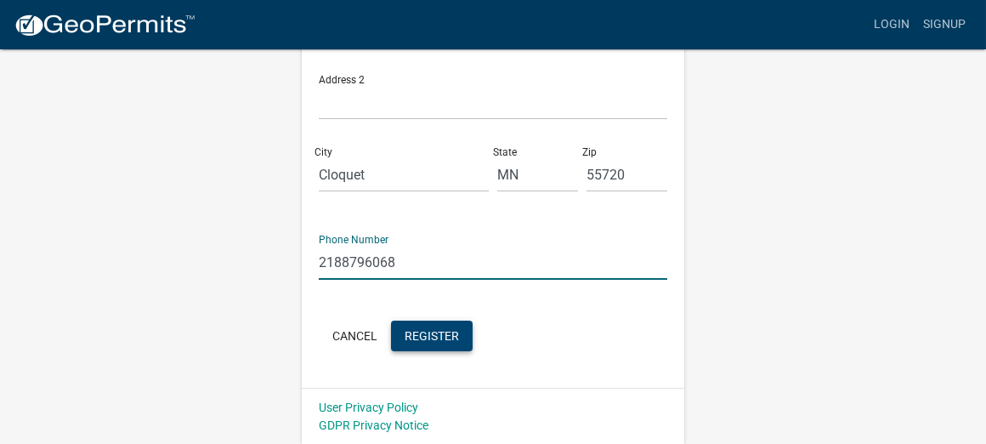
type input "2188796068"
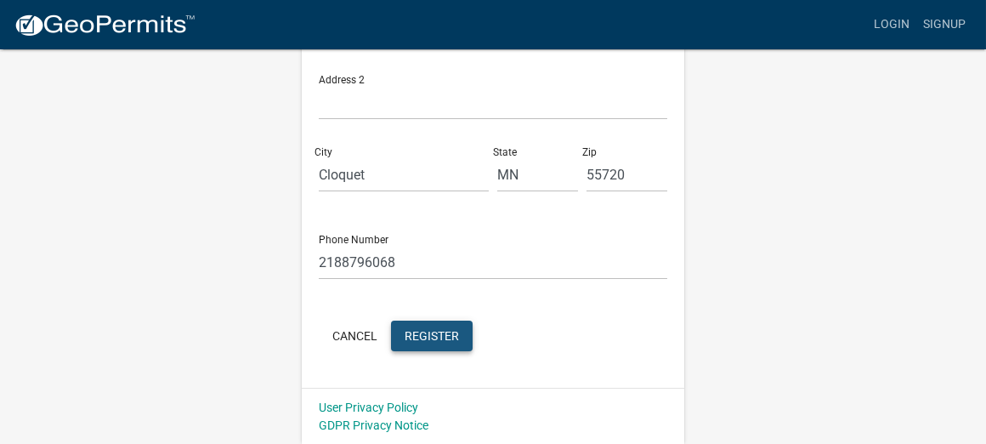
click at [441, 336] on span "Register" at bounding box center [432, 335] width 54 height 14
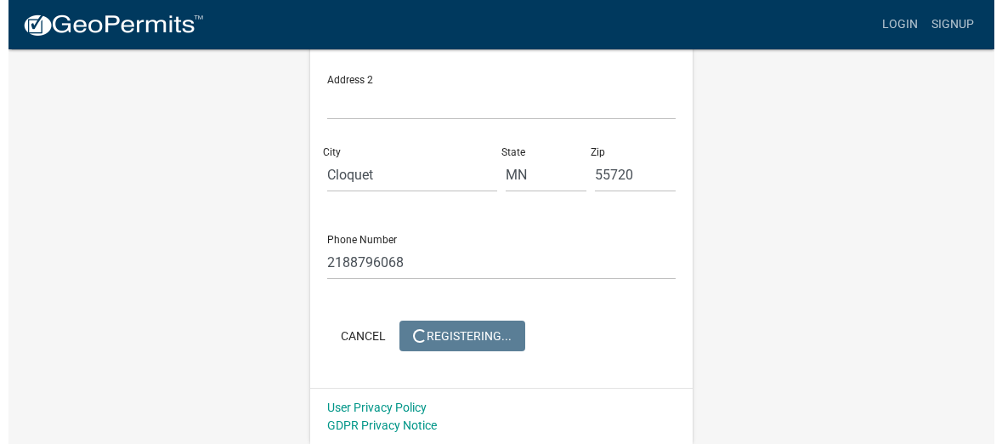
scroll to position [0, 0]
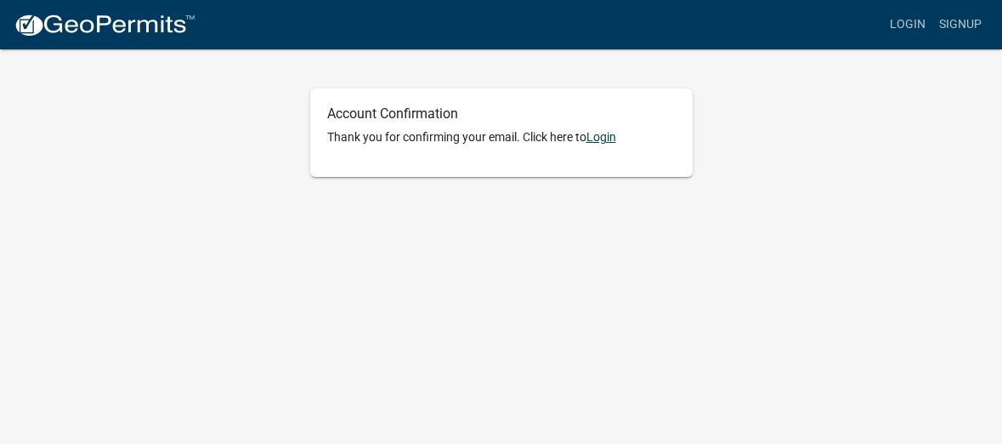
click at [608, 133] on link "Login" at bounding box center [602, 137] width 30 height 14
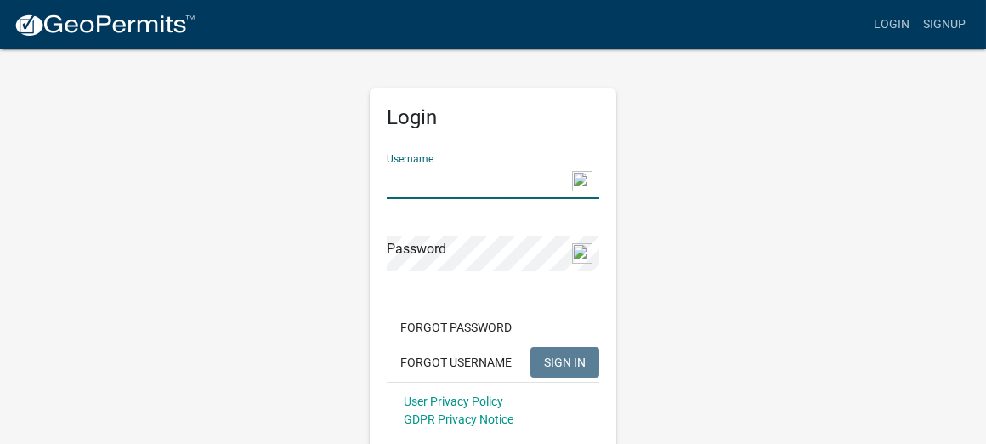
click at [434, 195] on input "Username" at bounding box center [493, 181] width 213 height 35
type input "GregHHH"
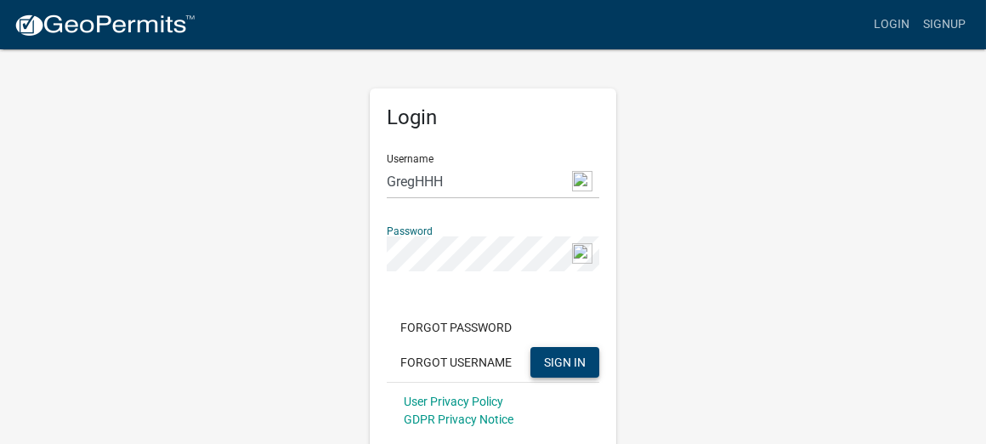
click at [571, 361] on span "SIGN IN" at bounding box center [565, 362] width 42 height 14
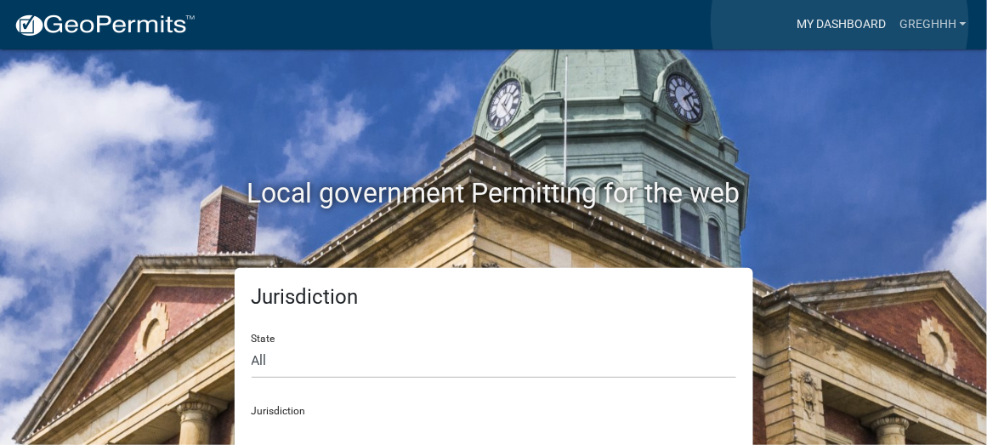
click at [840, 23] on link "My Dashboard" at bounding box center [841, 25] width 103 height 32
